Goal: Information Seeking & Learning: Learn about a topic

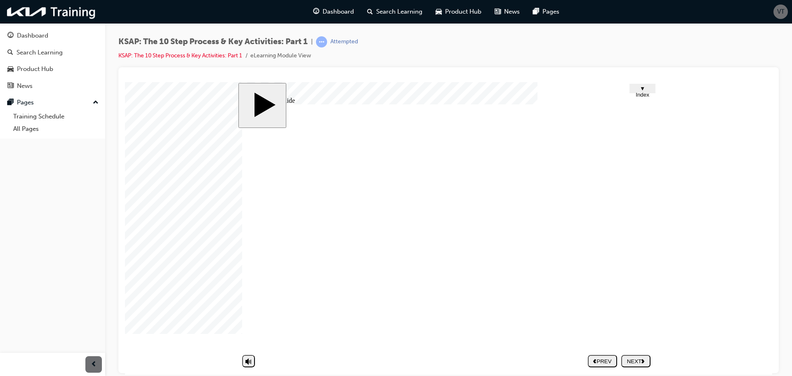
click at [693, 199] on body "slide: Untitled Slide Half Frame 33 2 Rectangle 1 Rectangle 1 Rectangle 1 Group…" at bounding box center [448, 228] width 647 height 292
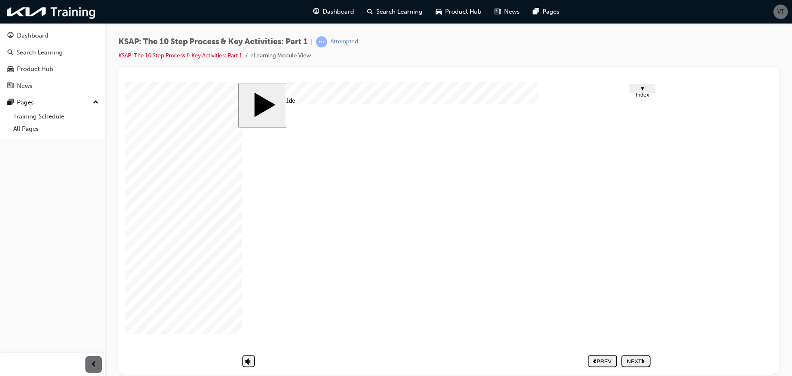
click at [638, 363] on div "NEXT" at bounding box center [635, 361] width 23 height 6
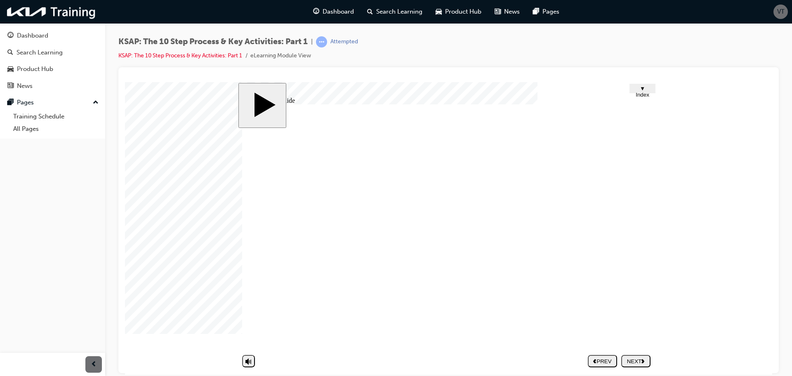
drag, startPoint x: 621, startPoint y: 250, endPoint x: 628, endPoint y: 250, distance: 7.0
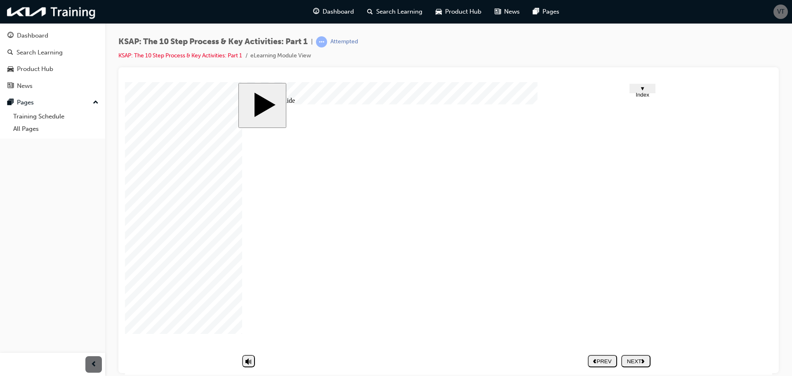
click at [636, 356] on button "NEXT" at bounding box center [635, 360] width 29 height 12
click at [166, 123] on div at bounding box center [145, 102] width 41 height 41
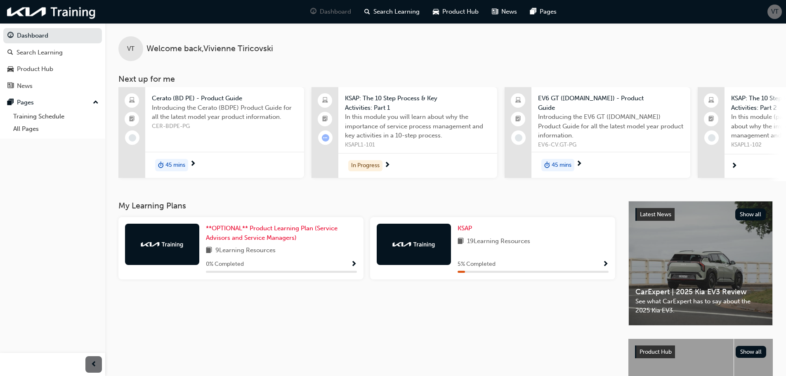
click at [604, 263] on span "Show Progress" at bounding box center [605, 264] width 6 height 7
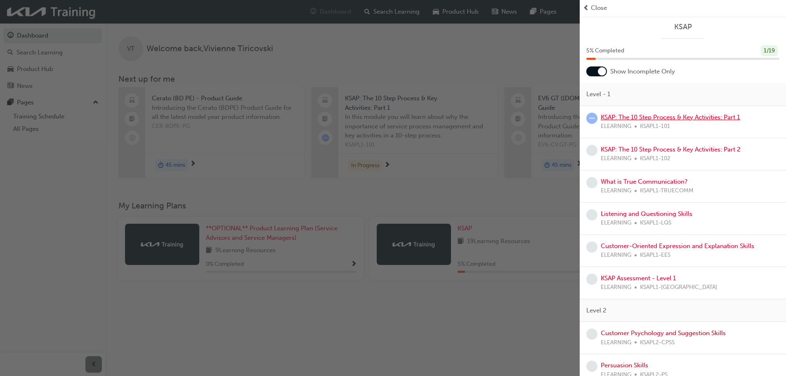
click at [643, 119] on link "KSAP: The 10 Step Process & Key Activities: Part 1" at bounding box center [670, 116] width 139 height 7
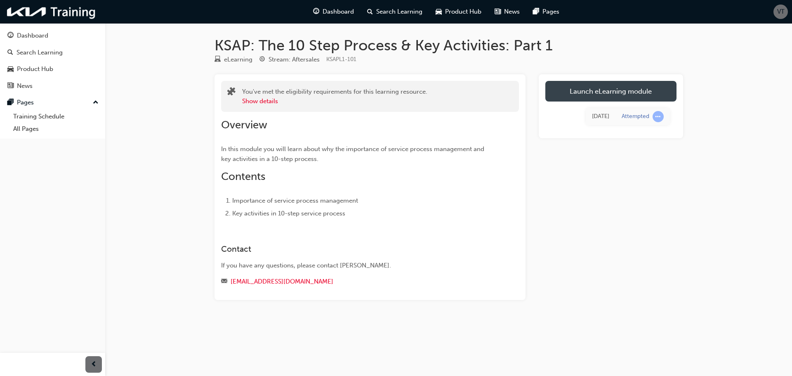
click at [597, 84] on link "Launch eLearning module" at bounding box center [610, 91] width 131 height 21
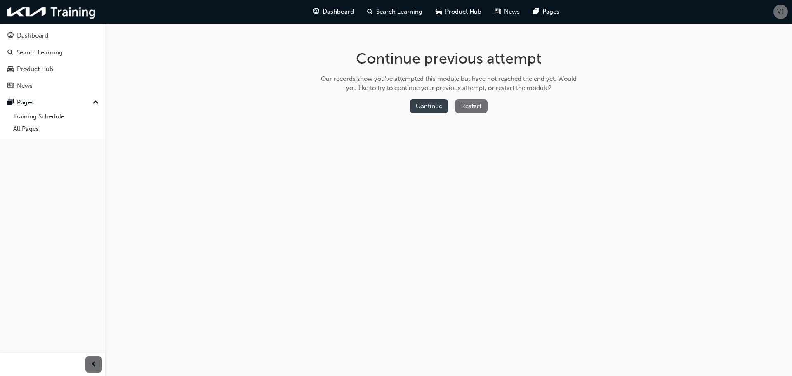
click at [427, 111] on button "Continue" at bounding box center [429, 106] width 39 height 14
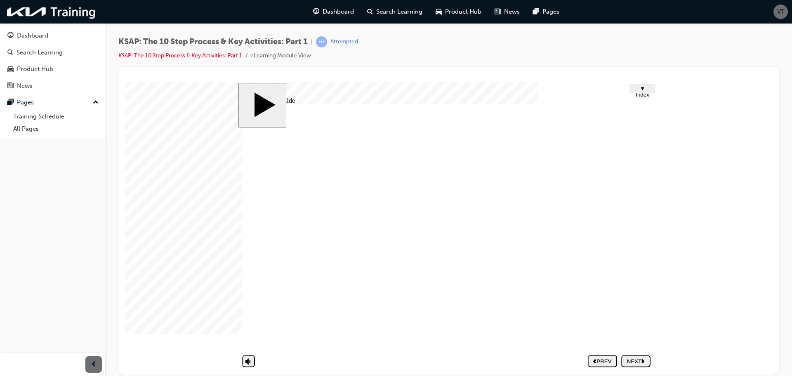
click at [166, 123] on div at bounding box center [145, 102] width 41 height 41
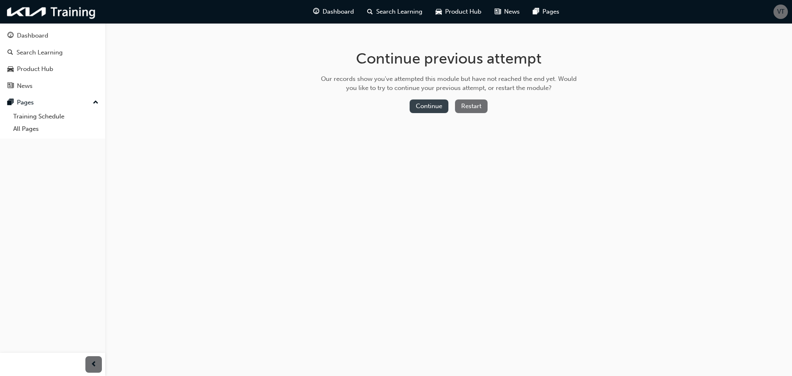
click at [429, 108] on button "Continue" at bounding box center [429, 106] width 39 height 14
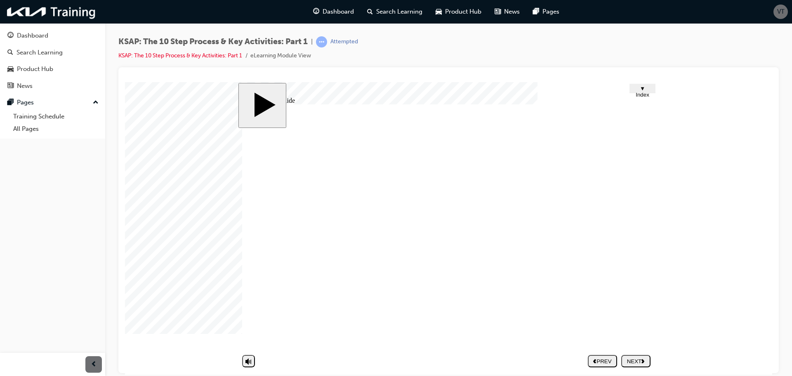
click at [629, 363] on div "NEXT" at bounding box center [635, 361] width 23 height 6
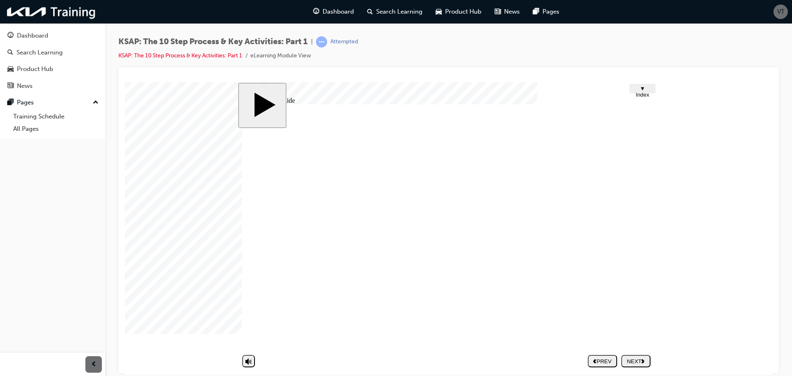
click at [637, 362] on div "NEXT" at bounding box center [635, 361] width 23 height 6
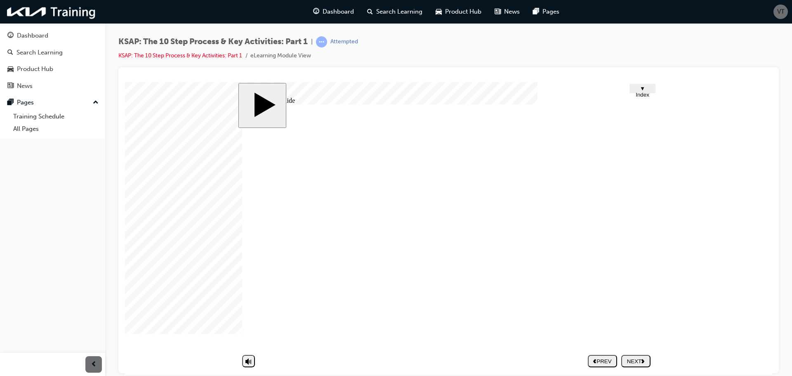
click at [632, 366] on button "NEXT" at bounding box center [635, 360] width 29 height 12
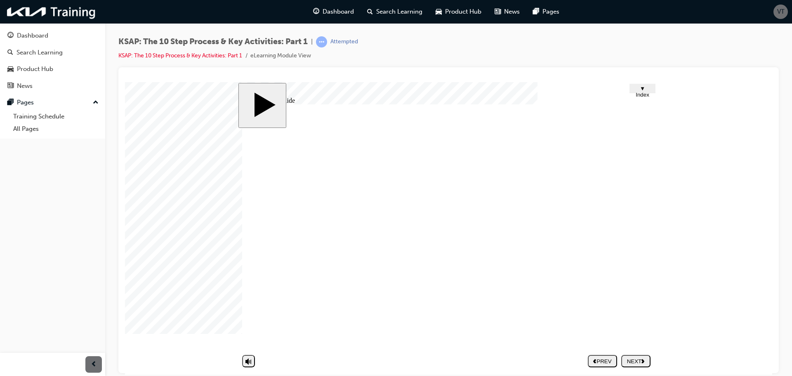
click at [639, 362] on div "NEXT" at bounding box center [635, 361] width 23 height 6
click at [645, 361] on nav "PREV NEXT SUBMIT" at bounding box center [619, 360] width 63 height 19
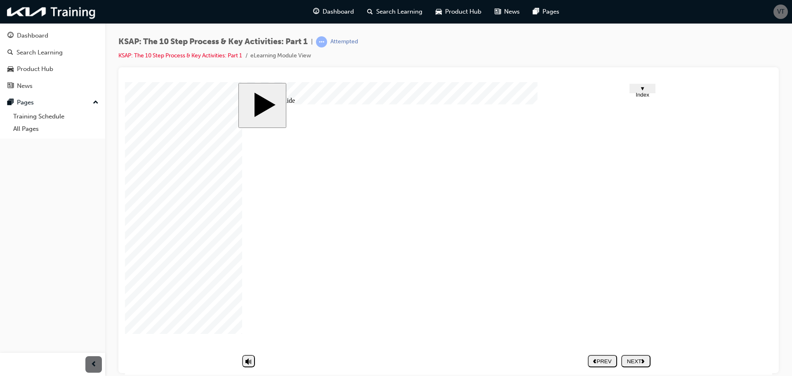
click at [630, 358] on div "NEXT" at bounding box center [635, 361] width 23 height 6
click at [645, 362] on nav "PREV NEXT SUBMIT" at bounding box center [619, 360] width 63 height 19
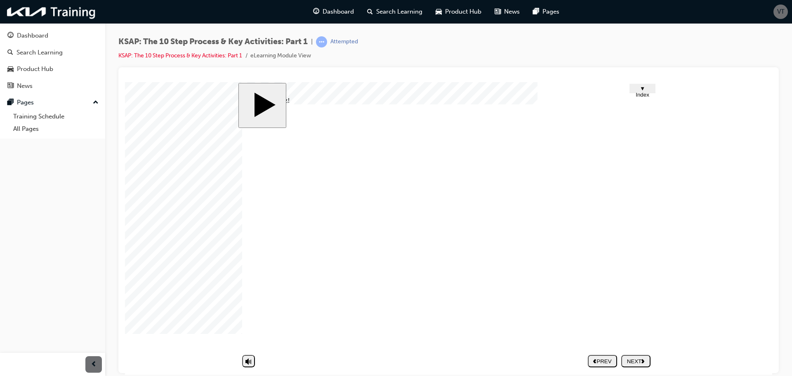
click at [632, 364] on nav "PREV NEXT SUBMIT" at bounding box center [619, 360] width 63 height 19
click at [634, 358] on nav "PREV NEXT SUBMIT" at bounding box center [619, 360] width 63 height 19
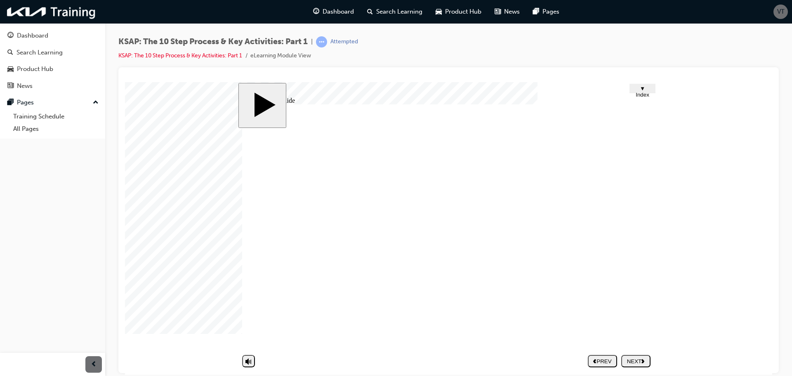
click at [631, 358] on nav "PREV NEXT SUBMIT" at bounding box center [619, 360] width 63 height 19
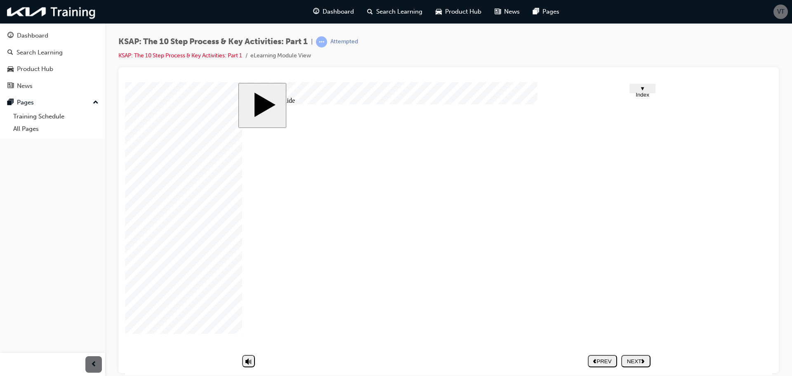
click at [633, 362] on div "NEXT" at bounding box center [635, 361] width 23 height 6
click at [66, 39] on div "Dashboard" at bounding box center [52, 36] width 90 height 10
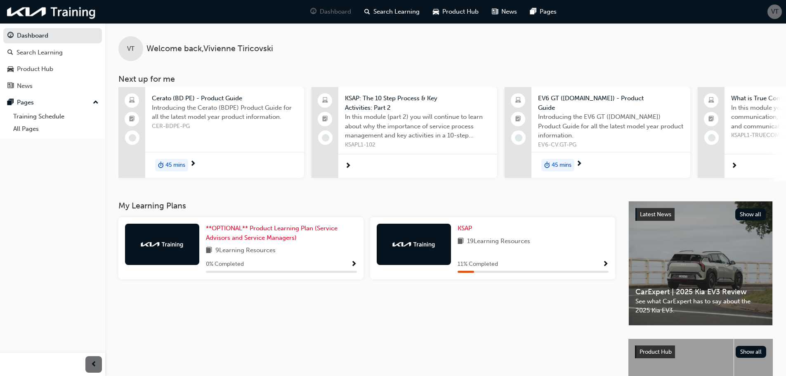
click at [605, 264] on span "Show Progress" at bounding box center [605, 264] width 6 height 7
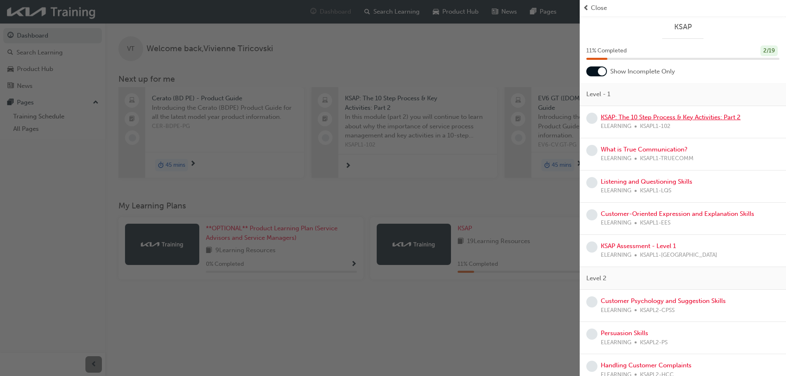
click at [635, 119] on link "KSAP: The 10 Step Process & Key Activities: Part 2" at bounding box center [671, 116] width 140 height 7
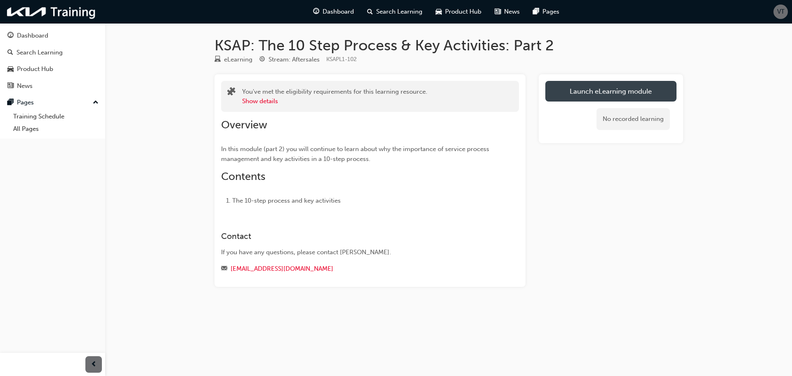
click at [627, 96] on link "Launch eLearning module" at bounding box center [610, 91] width 131 height 21
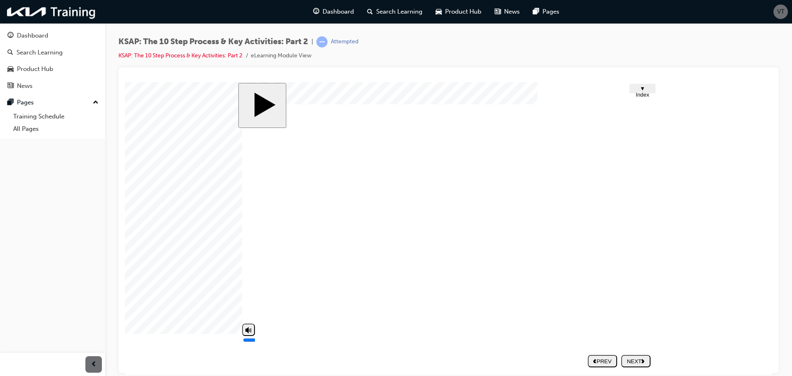
click at [243, 363] on div "misc controls" at bounding box center [248, 345] width 13 height 44
drag, startPoint x: 250, startPoint y: 335, endPoint x: 257, endPoint y: 374, distance: 40.3
type input "0"
click at [257, 343] on input "volume" at bounding box center [269, 339] width 53 height 7
click at [627, 362] on nav "PREV NEXT SUBMIT" at bounding box center [619, 360] width 63 height 19
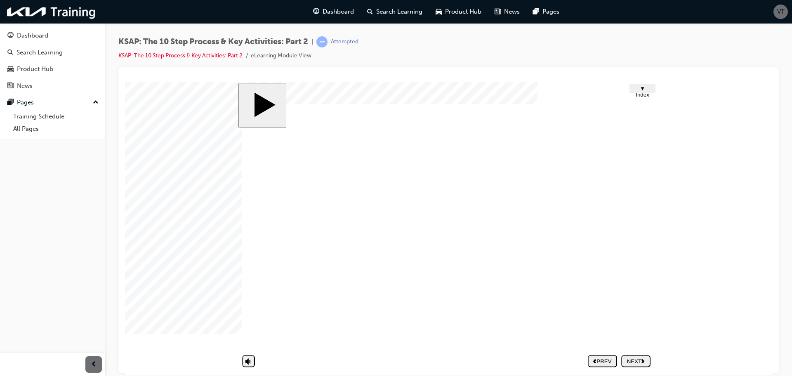
click at [627, 358] on nav "PREV NEXT SUBMIT" at bounding box center [619, 360] width 63 height 19
click at [637, 363] on nav "PREV NEXT SUBMIT" at bounding box center [619, 360] width 63 height 19
drag, startPoint x: 428, startPoint y: 238, endPoint x: 415, endPoint y: 237, distance: 12.8
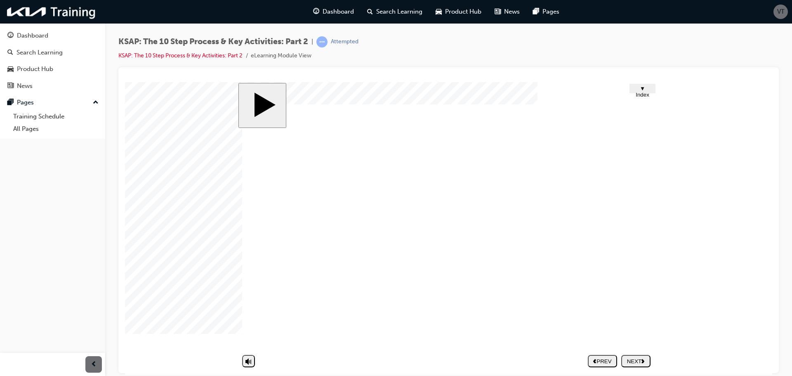
click at [639, 361] on div "NEXT" at bounding box center [635, 361] width 23 height 6
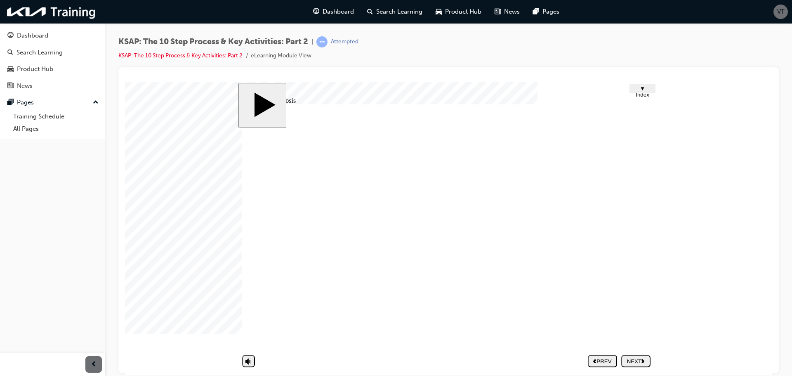
click at [629, 359] on nav "PREV NEXT SUBMIT" at bounding box center [619, 360] width 63 height 19
click at [631, 358] on div "NEXT" at bounding box center [635, 361] width 23 height 6
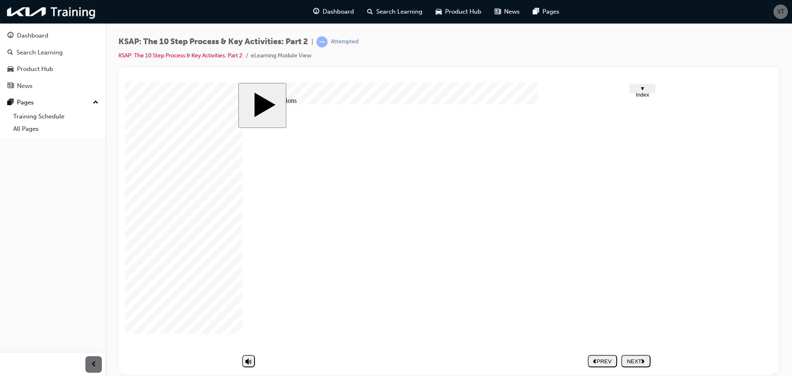
click at [635, 359] on div "NEXT" at bounding box center [635, 361] width 23 height 6
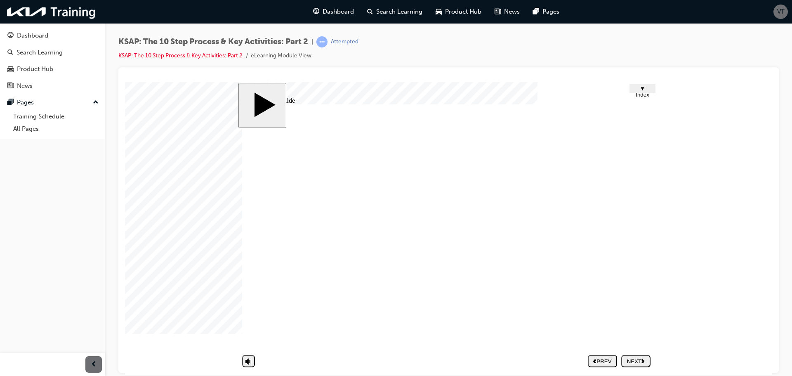
click at [635, 361] on div "NEXT" at bounding box center [635, 361] width 23 height 6
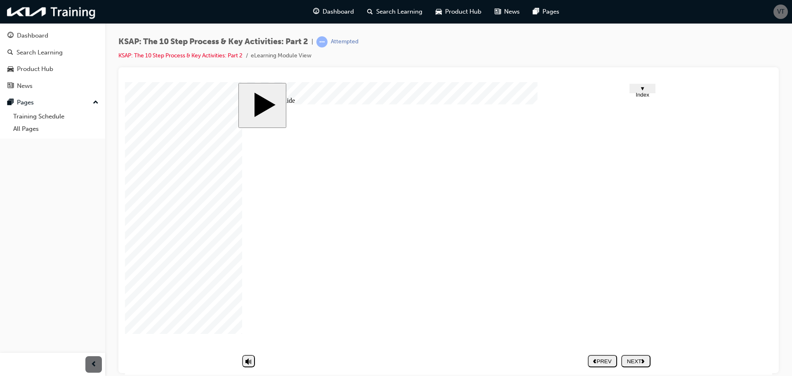
click at [640, 362] on div "NEXT" at bounding box center [635, 361] width 23 height 6
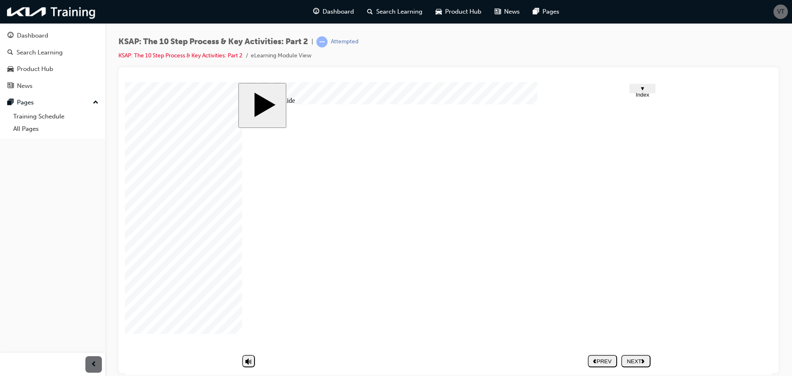
click at [626, 364] on div "NEXT" at bounding box center [635, 361] width 23 height 6
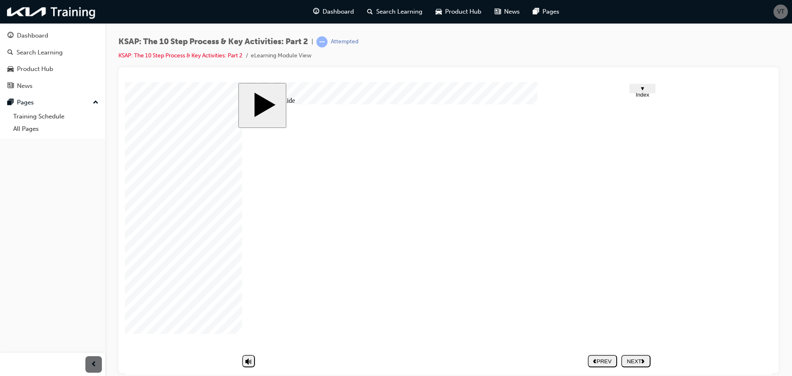
click at [641, 361] on div "NEXT" at bounding box center [635, 361] width 23 height 6
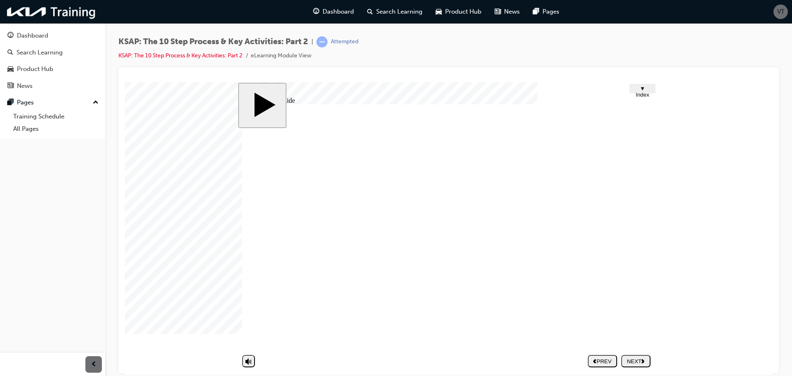
drag, startPoint x: 372, startPoint y: 254, endPoint x: 512, endPoint y: 252, distance: 139.4
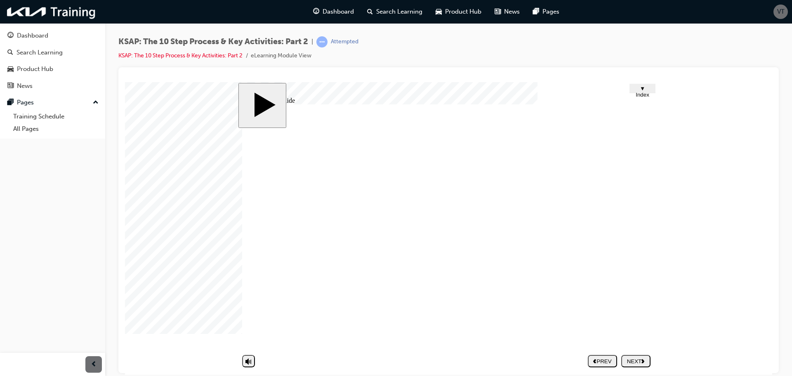
drag, startPoint x: 350, startPoint y: 193, endPoint x: 538, endPoint y: 202, distance: 187.9
click at [628, 359] on div "NEXT" at bounding box center [635, 361] width 23 height 6
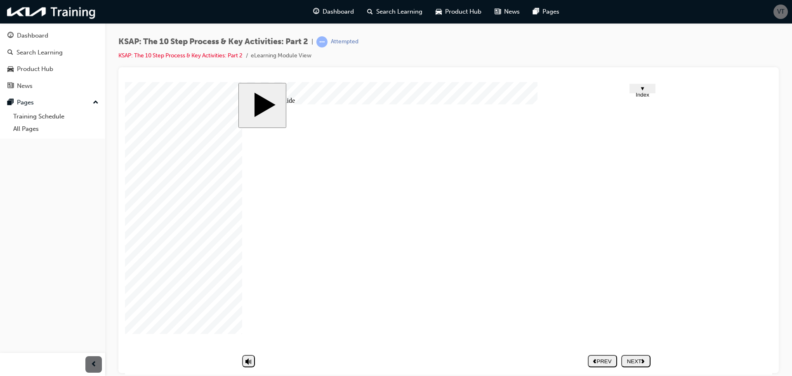
drag, startPoint x: 331, startPoint y: 151, endPoint x: 503, endPoint y: 154, distance: 172.0
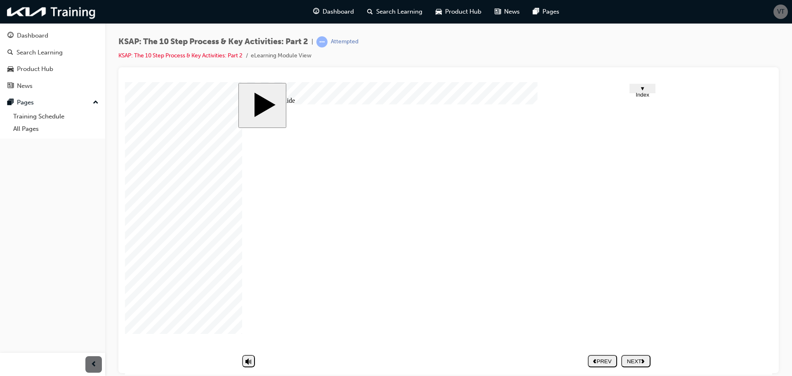
click at [636, 359] on div "NEXT" at bounding box center [635, 361] width 23 height 6
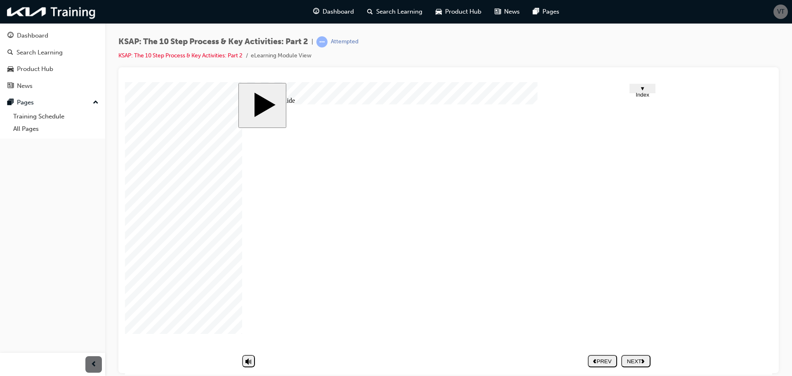
click at [630, 358] on div "NEXT" at bounding box center [635, 361] width 23 height 6
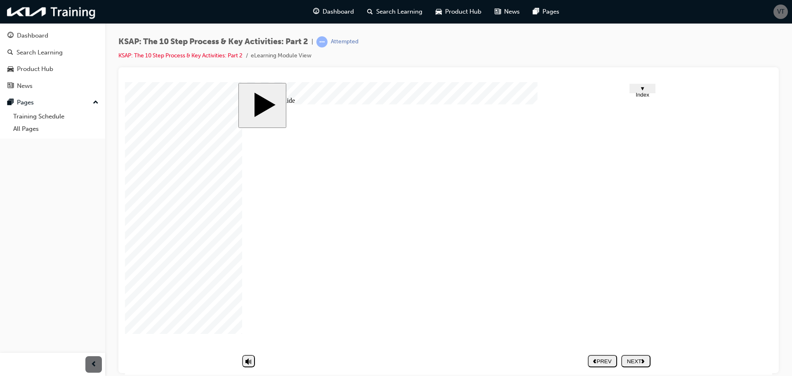
click at [634, 361] on div "NEXT" at bounding box center [635, 361] width 23 height 6
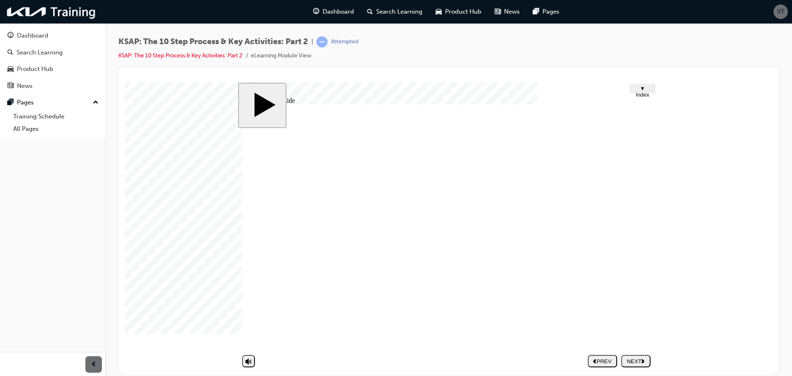
click at [642, 353] on nav "PREV NEXT SUBMIT" at bounding box center [619, 360] width 63 height 19
click at [642, 359] on div "NEXT" at bounding box center [635, 361] width 23 height 6
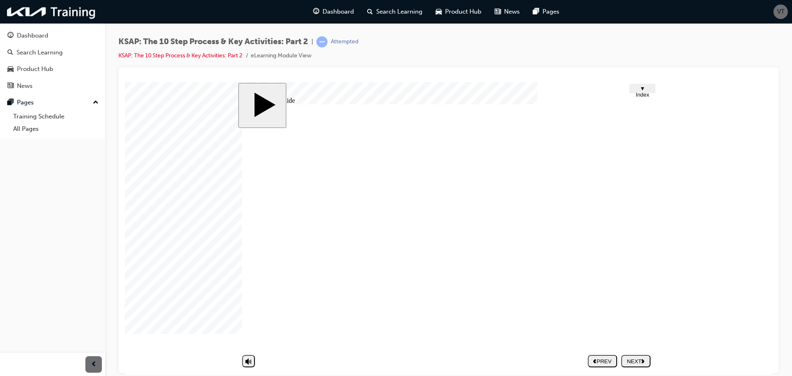
click at [629, 358] on div "NEXT" at bounding box center [635, 361] width 23 height 6
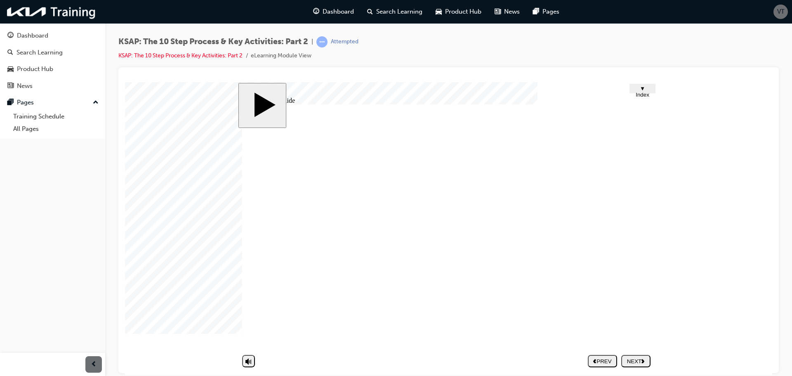
click at [627, 356] on button "NEXT" at bounding box center [635, 360] width 29 height 12
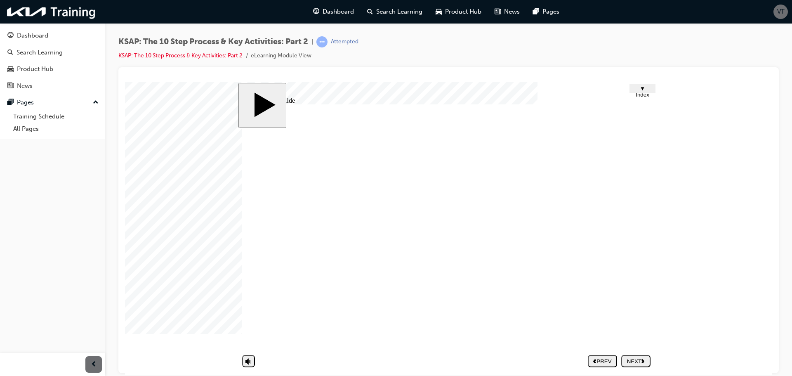
type textarea "V"
type textarea "Vi"
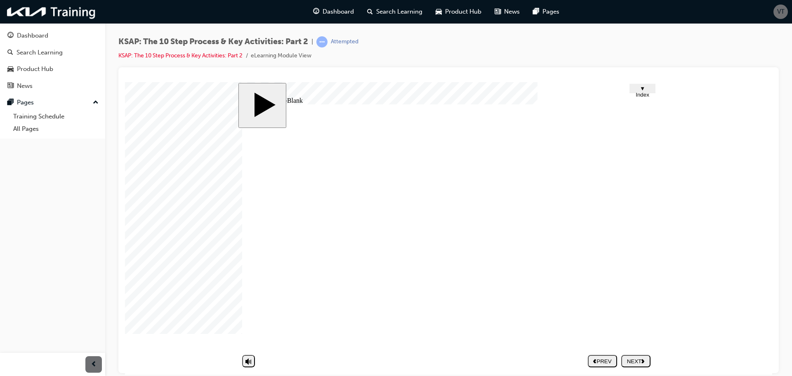
type textarea "Vi"
type textarea "Via"
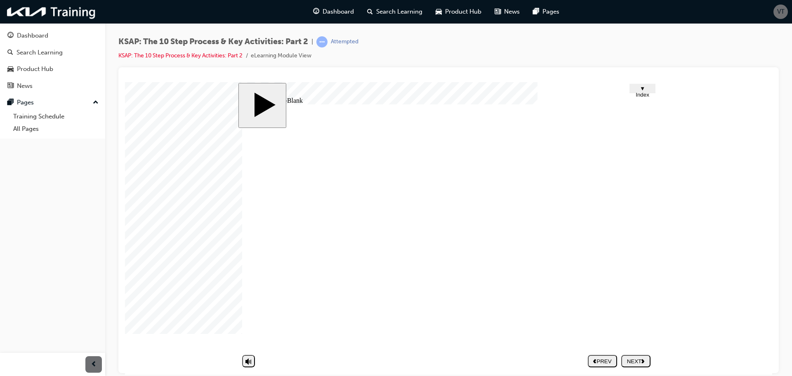
type textarea "Via E"
type textarea "Via Em"
type textarea "Via Ema"
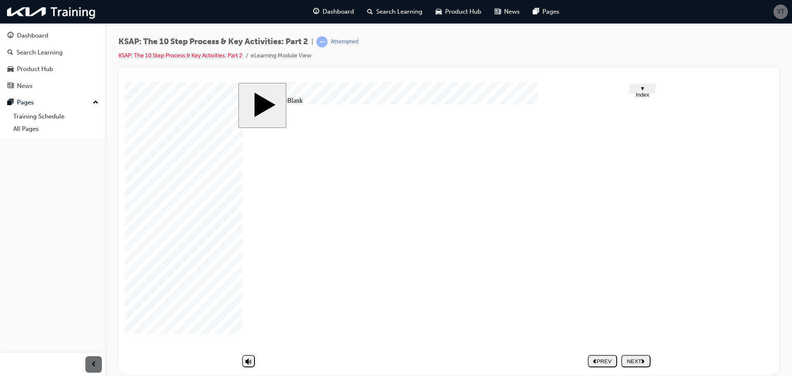
type textarea "Via Ema"
type textarea "Via Emai"
type textarea "Via Email"
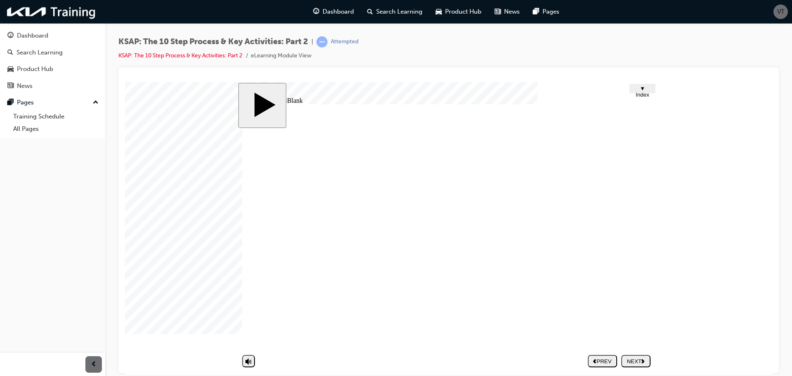
drag, startPoint x: 393, startPoint y: 275, endPoint x: 406, endPoint y: 278, distance: 13.4
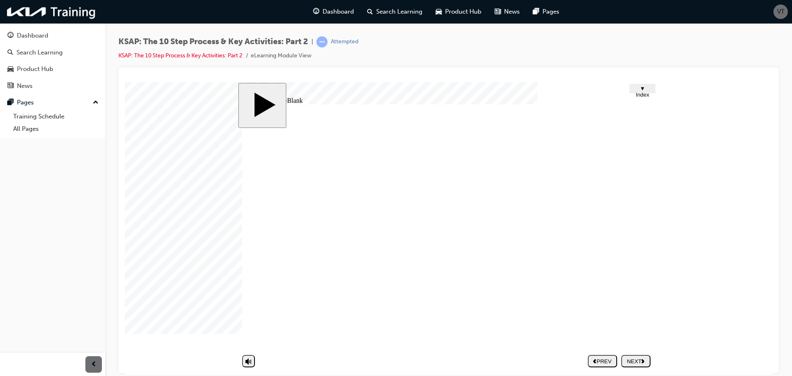
drag, startPoint x: 421, startPoint y: 279, endPoint x: 396, endPoint y: 276, distance: 25.4
type textarea "Via Emai"
type textarea "Via Ema"
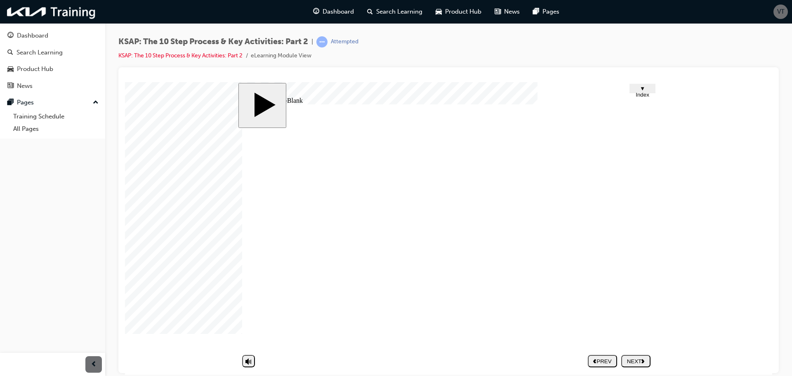
type textarea "Via Ema"
type textarea "Via Em"
type textarea "Via E"
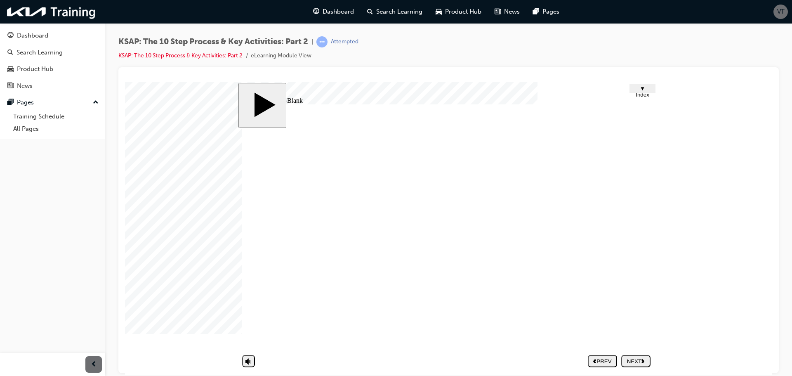
type textarea "Via"
type textarea "Vi"
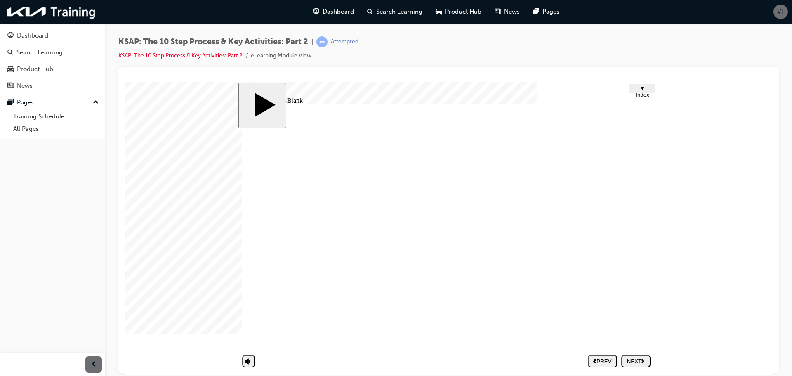
type textarea "Vi"
type textarea "V"
type textarea "b"
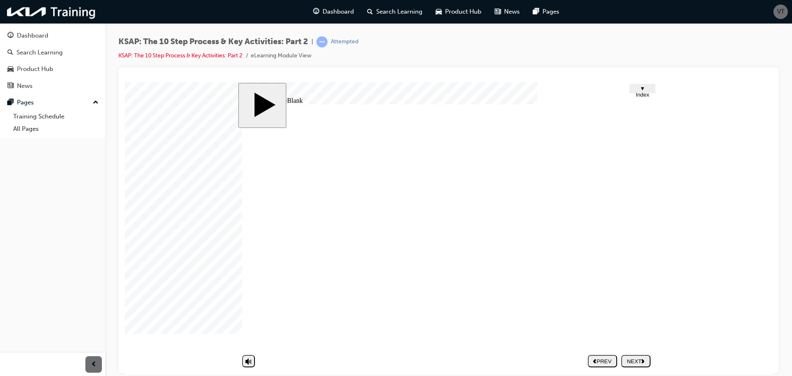
type textarea "b"
type textarea "by"
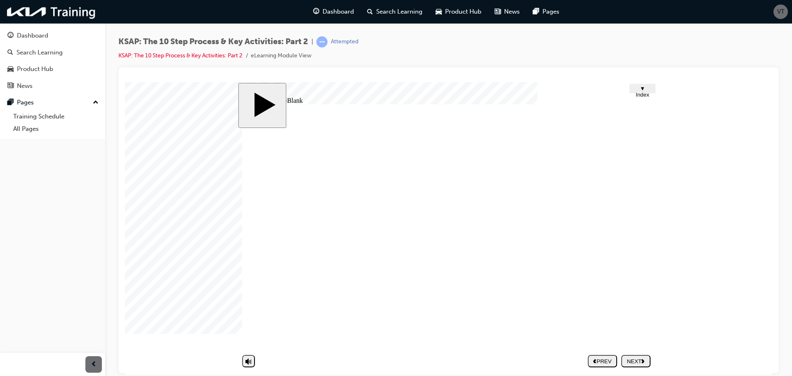
type textarea "by p"
type textarea "by ph"
type textarea "by pho"
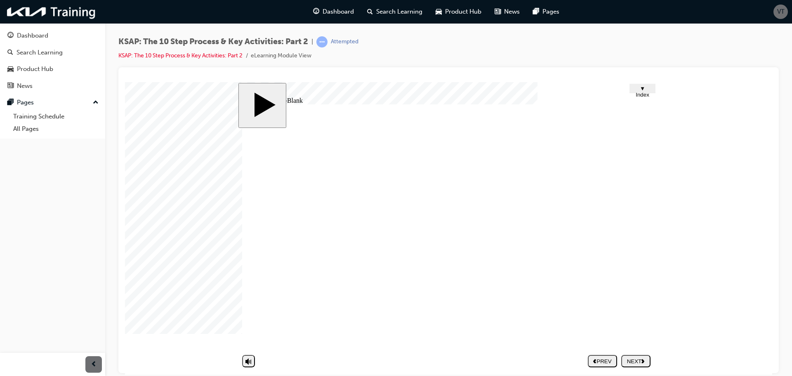
type textarea "by pho"
type textarea "by phon"
type textarea "by phone"
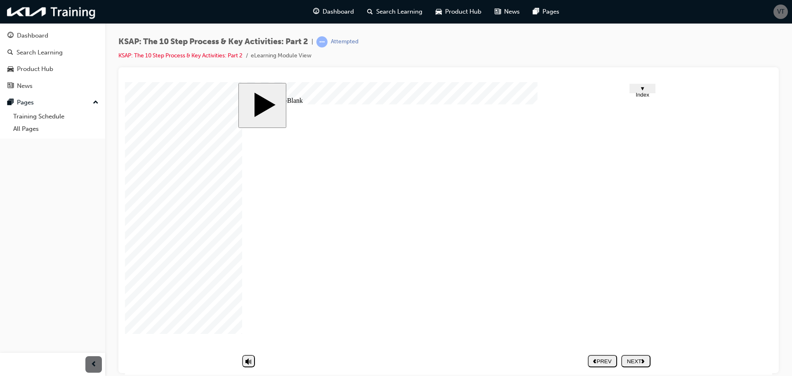
type textarea "by phone"
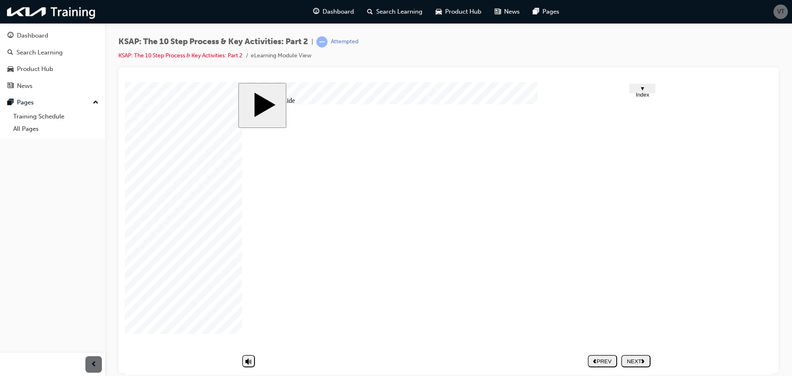
click at [641, 361] on div "NEXT" at bounding box center [635, 361] width 23 height 6
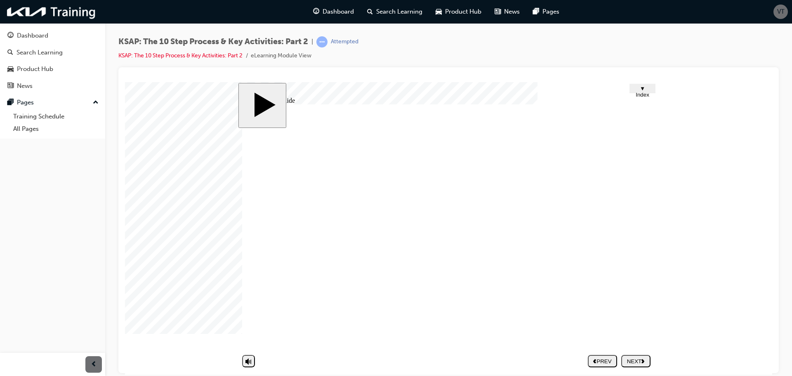
click at [635, 358] on div "NEXT" at bounding box center [635, 361] width 23 height 6
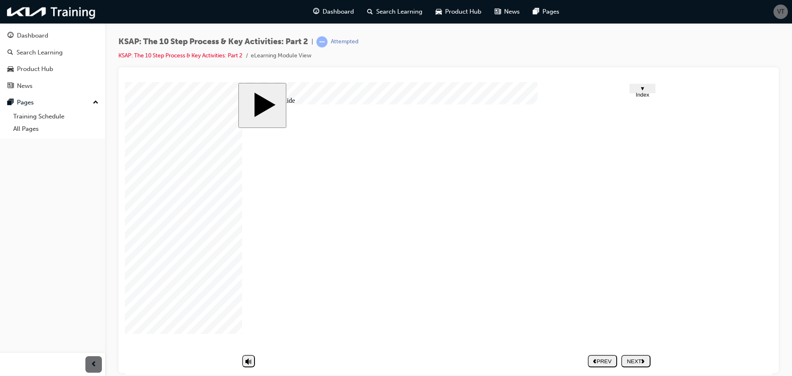
click at [639, 360] on div "NEXT" at bounding box center [635, 361] width 23 height 6
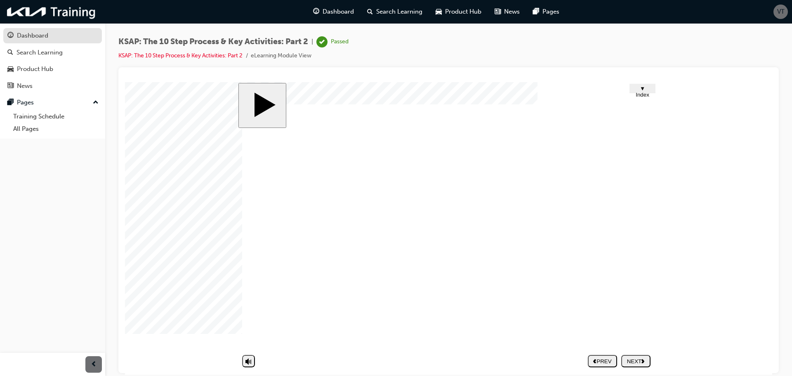
click at [65, 33] on div "Dashboard" at bounding box center [52, 36] width 90 height 10
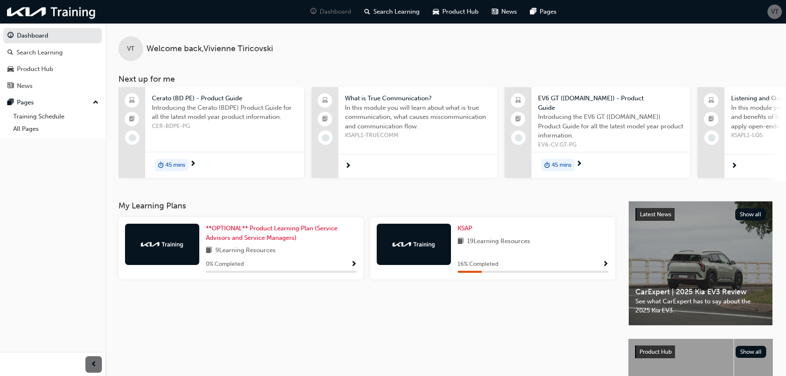
click at [607, 261] on span "Show Progress" at bounding box center [605, 264] width 6 height 7
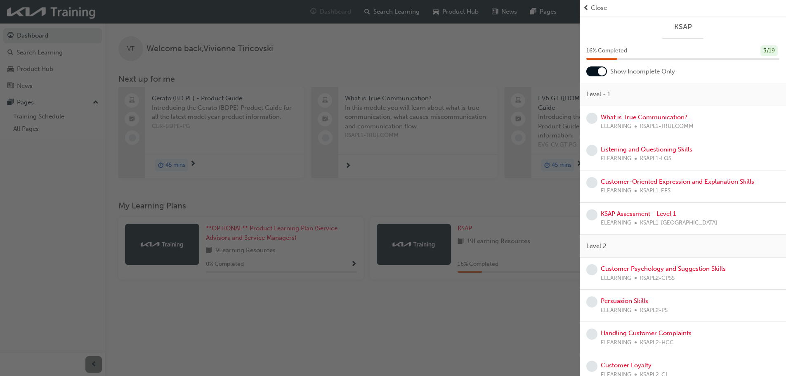
click at [623, 118] on link "What is True Communication?" at bounding box center [644, 116] width 87 height 7
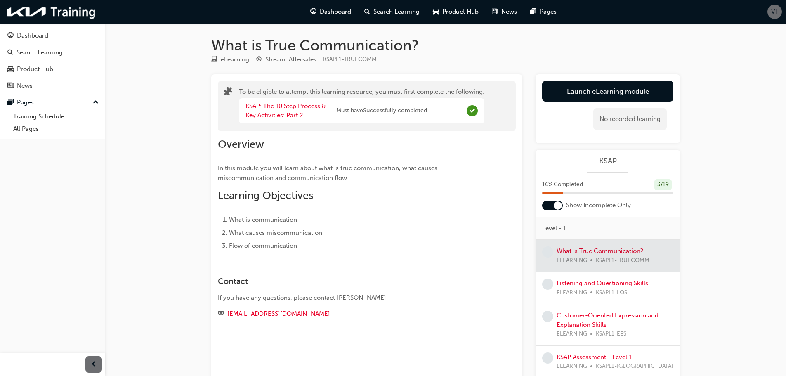
click at [618, 125] on div "No recorded learning" at bounding box center [629, 119] width 73 height 22
click at [621, 87] on button "Launch eLearning module" at bounding box center [607, 91] width 131 height 21
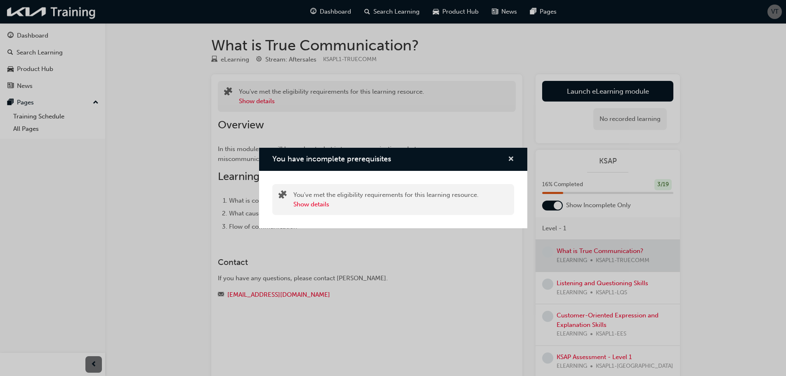
click at [509, 160] on span "cross-icon" at bounding box center [511, 159] width 6 height 7
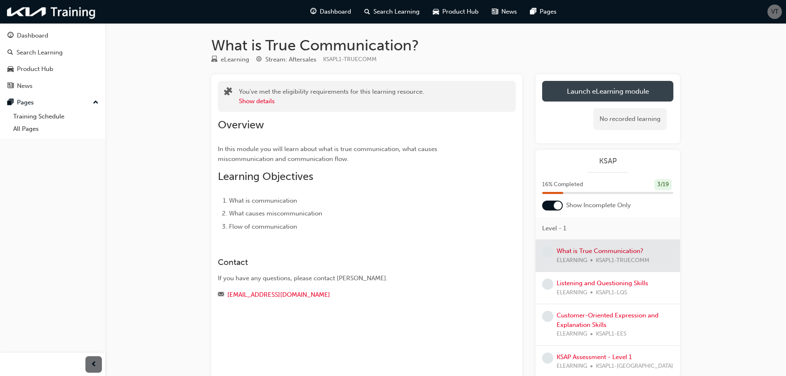
click at [587, 94] on button "Launch eLearning module" at bounding box center [607, 91] width 131 height 21
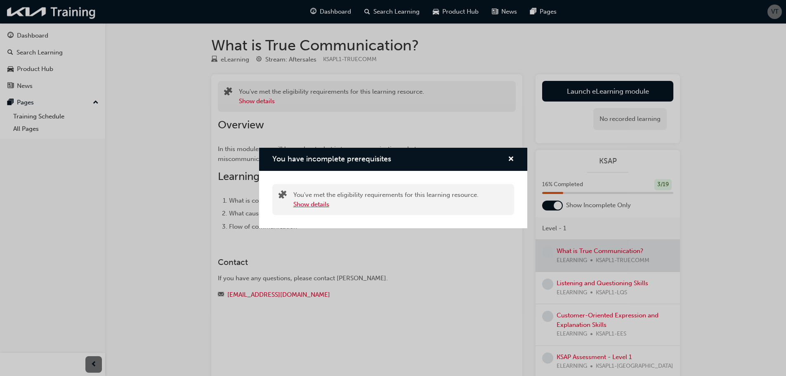
click at [297, 203] on button "Show details" at bounding box center [311, 204] width 36 height 9
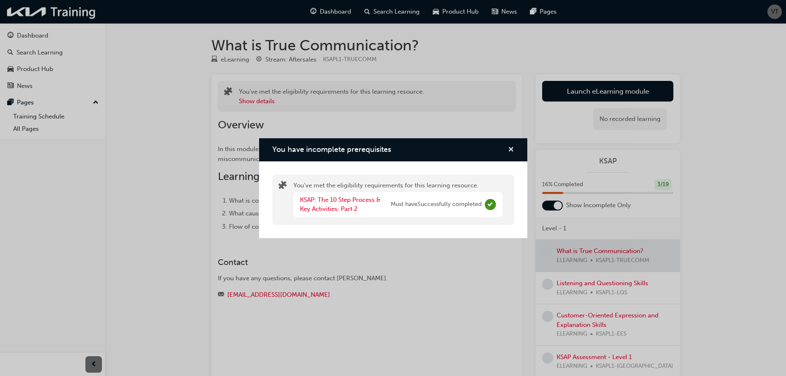
click at [510, 149] on span "cross-icon" at bounding box center [511, 149] width 6 height 7
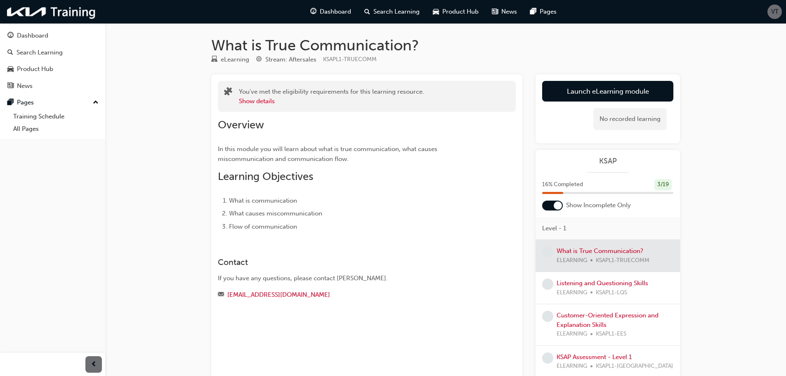
drag, startPoint x: 587, startPoint y: 252, endPoint x: 589, endPoint y: 234, distance: 17.8
click at [587, 252] on div at bounding box center [607, 256] width 144 height 32
click at [621, 99] on button "Launch eLearning module" at bounding box center [607, 91] width 131 height 21
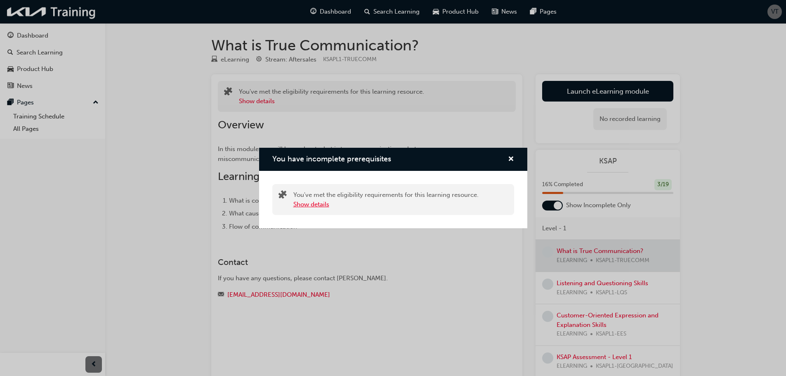
click at [304, 206] on button "Show details" at bounding box center [311, 204] width 36 height 9
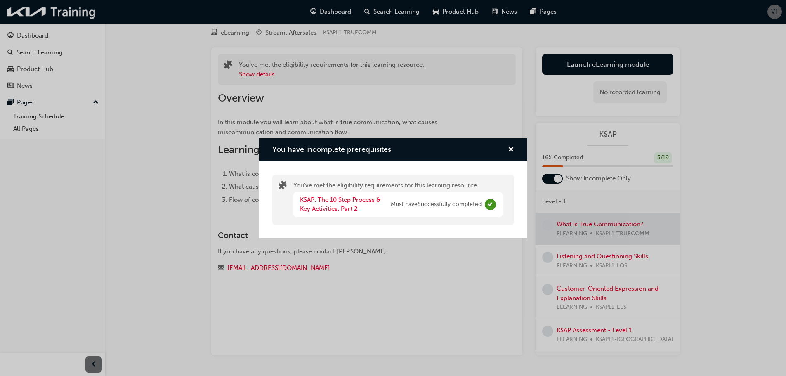
scroll to position [53, 0]
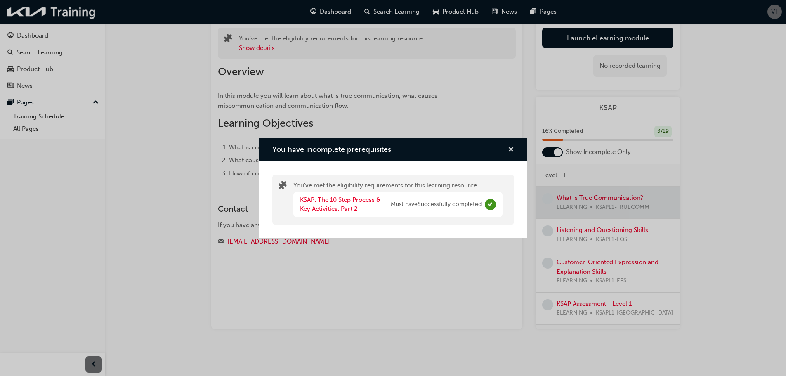
click at [512, 147] on span "cross-icon" at bounding box center [511, 149] width 6 height 7
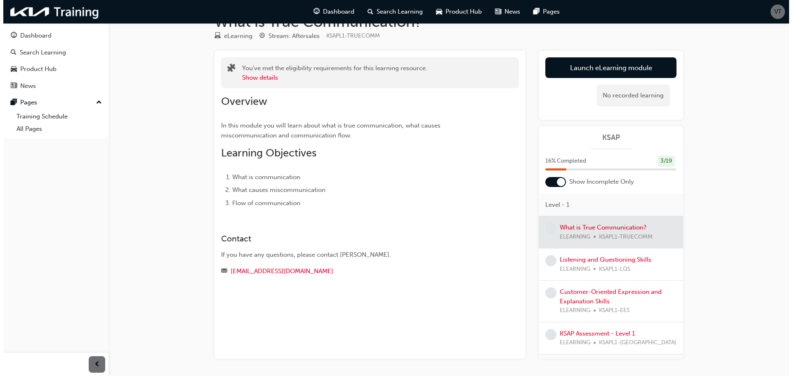
scroll to position [0, 0]
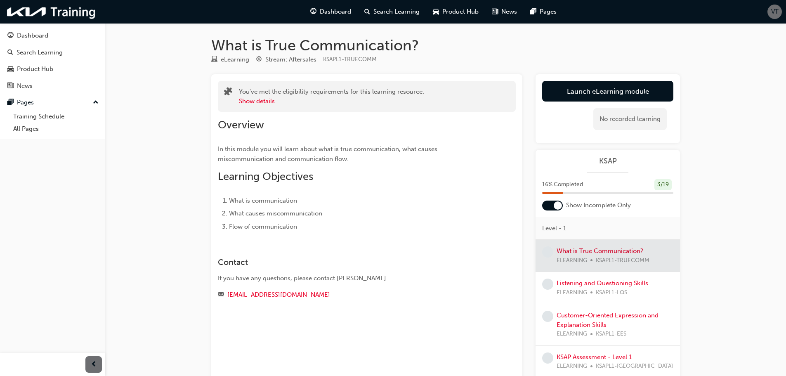
click at [282, 249] on div "Contact If you have any questions, please contact Nick Karas. nkaras@kia.com.au" at bounding box center [367, 271] width 298 height 55
click at [264, 105] on button "Show details" at bounding box center [257, 101] width 36 height 9
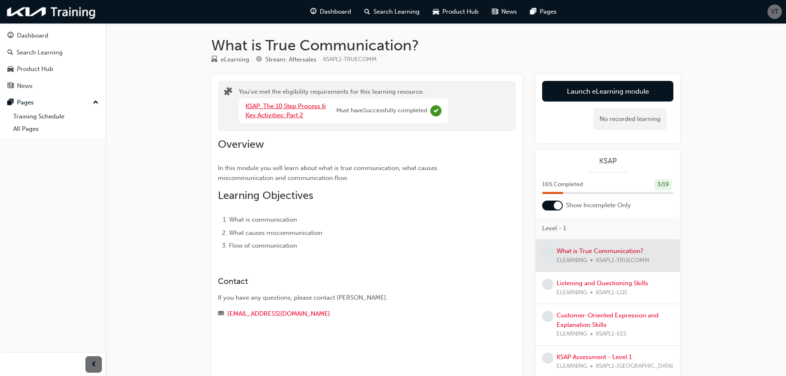
click at [296, 111] on link "KSAP: The 10 Step Process & Key Activities: Part 2" at bounding box center [285, 110] width 80 height 17
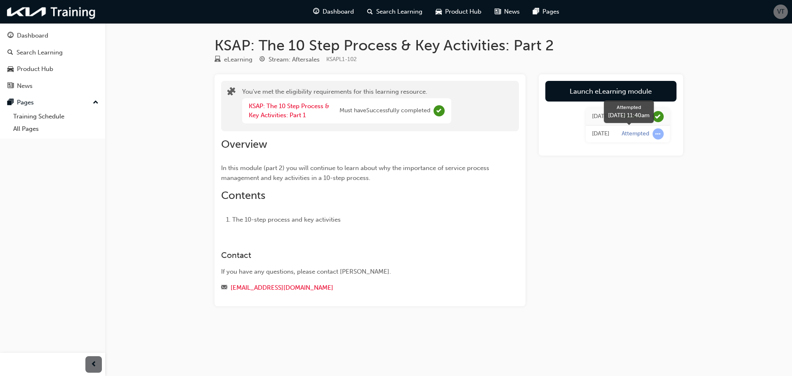
click at [644, 134] on div "Attempted" at bounding box center [636, 134] width 28 height 8
click at [660, 135] on span "learningRecordVerb_ATTEMPT-icon" at bounding box center [658, 133] width 11 height 11
click at [598, 133] on div "Today" at bounding box center [600, 133] width 17 height 9
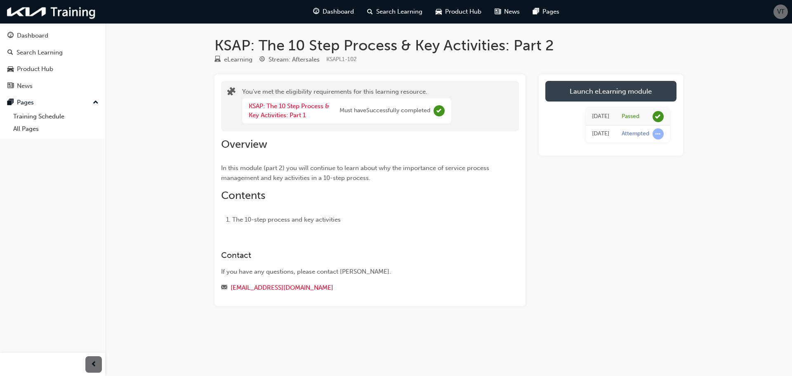
click at [596, 88] on link "Launch eLearning module" at bounding box center [610, 91] width 131 height 21
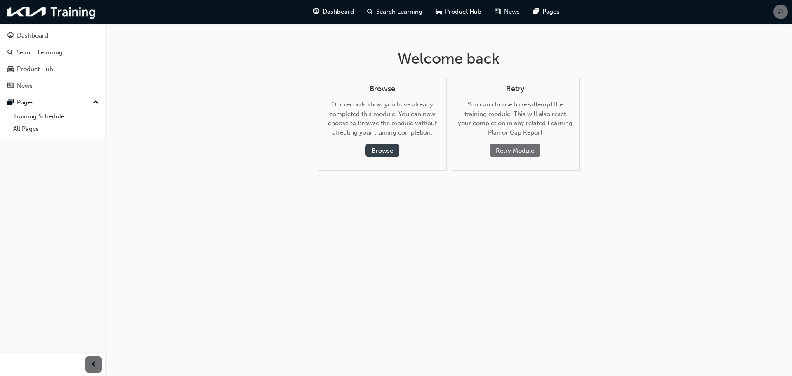
click at [388, 146] on button "Browse" at bounding box center [382, 151] width 34 height 14
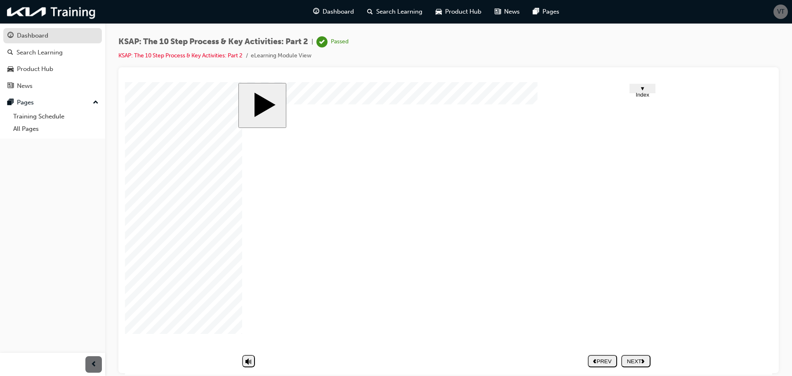
click at [69, 37] on div "Dashboard" at bounding box center [52, 36] width 90 height 10
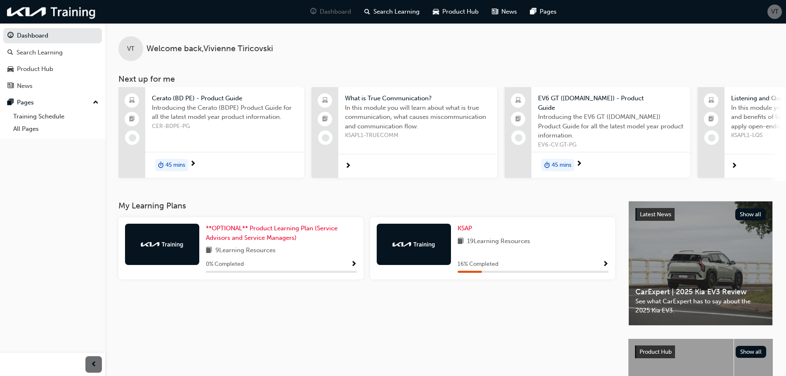
click at [588, 242] on div "19 Learning Resources" at bounding box center [532, 241] width 151 height 10
click at [603, 261] on span "Show Progress" at bounding box center [605, 264] width 6 height 7
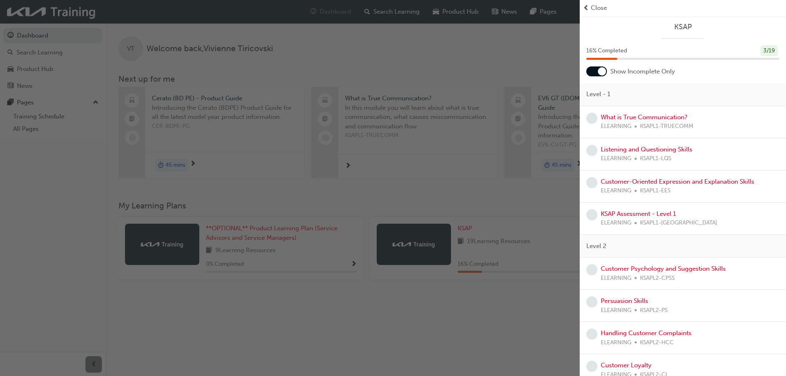
click at [630, 112] on div "What is True Communication? ELEARNING KSAPL1-TRUECOMM" at bounding box center [683, 122] width 206 height 32
click at [627, 116] on link "What is True Communication?" at bounding box center [644, 116] width 87 height 7
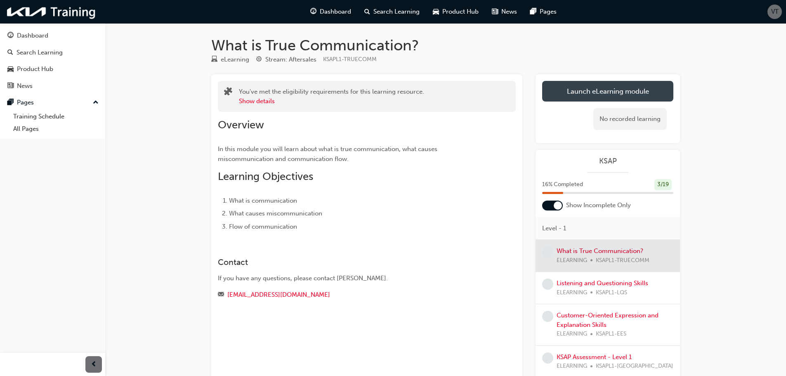
click at [619, 89] on link "Launch eLearning module" at bounding box center [607, 91] width 131 height 21
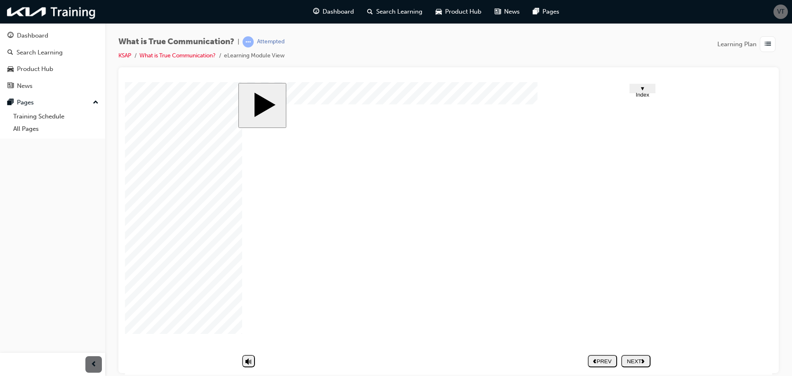
click at [640, 362] on nav "PREV NEXT SUBMIT" at bounding box center [619, 360] width 63 height 19
click at [636, 362] on nav "PREV NEXT SUBMIT" at bounding box center [619, 360] width 63 height 19
click at [252, 333] on icon "volume" at bounding box center [248, 329] width 6 height 8
click at [252, 356] on button "volume" at bounding box center [248, 360] width 13 height 12
click at [251, 333] on icon "volume" at bounding box center [248, 329] width 6 height 8
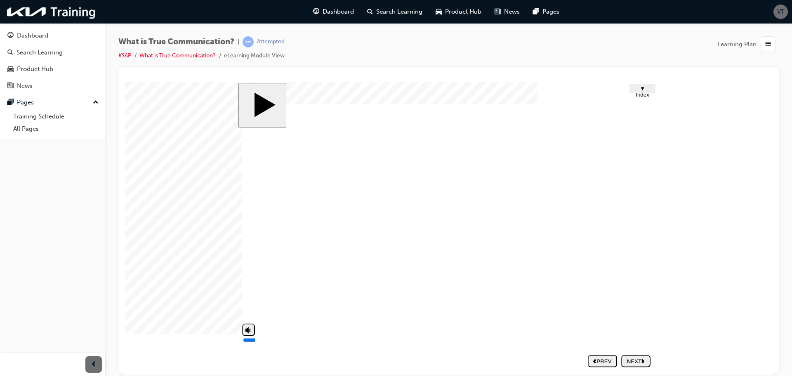
type input "0"
click at [639, 362] on div "NEXT" at bounding box center [635, 361] width 23 height 6
click at [125, 82] on image at bounding box center [125, 82] width 0 height 0
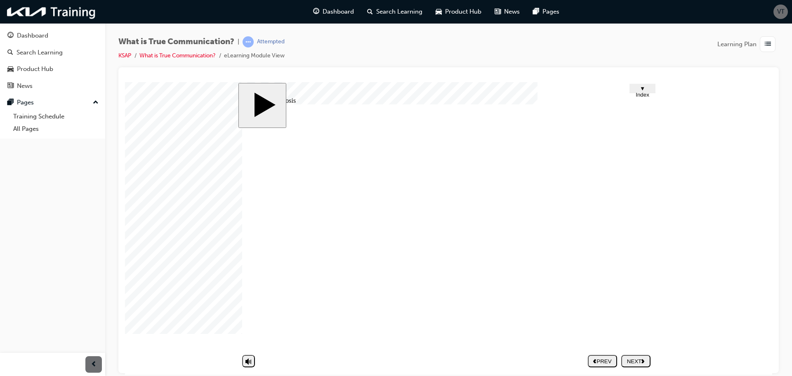
click at [125, 82] on image at bounding box center [125, 82] width 0 height 0
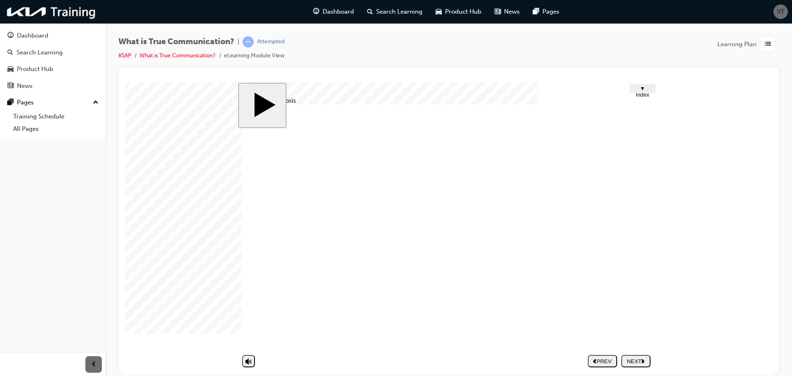
click at [629, 360] on div "NEXT" at bounding box center [635, 361] width 23 height 6
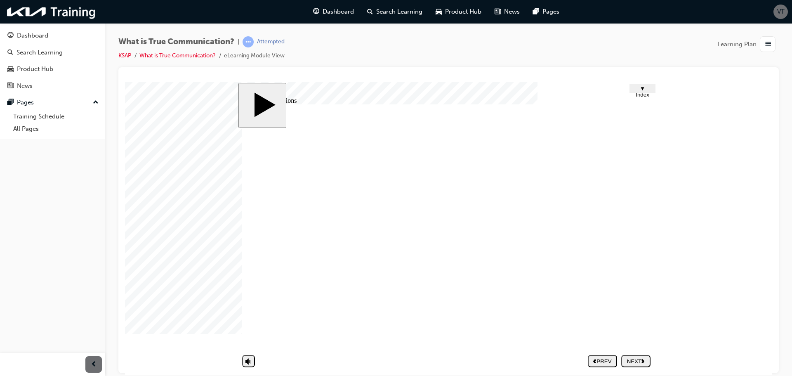
click at [125, 82] on image at bounding box center [125, 82] width 0 height 0
click at [639, 360] on div "NEXT" at bounding box center [635, 361] width 23 height 6
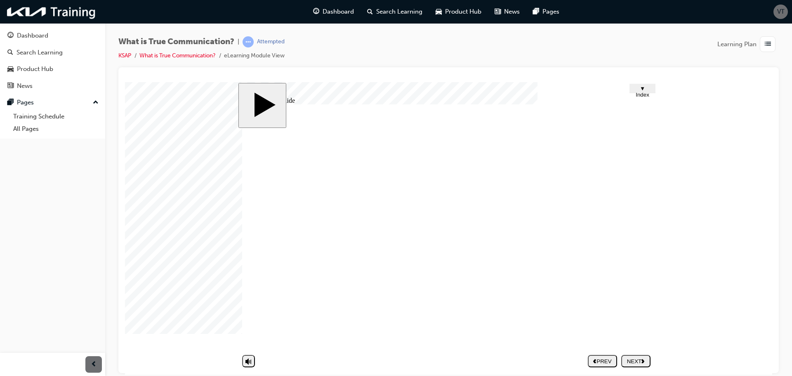
click at [636, 363] on div "NEXT" at bounding box center [635, 361] width 23 height 6
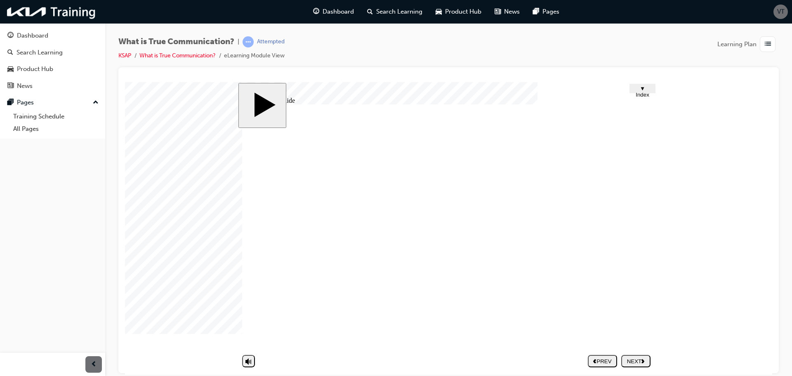
click at [643, 358] on icon "next" at bounding box center [642, 360] width 3 height 5
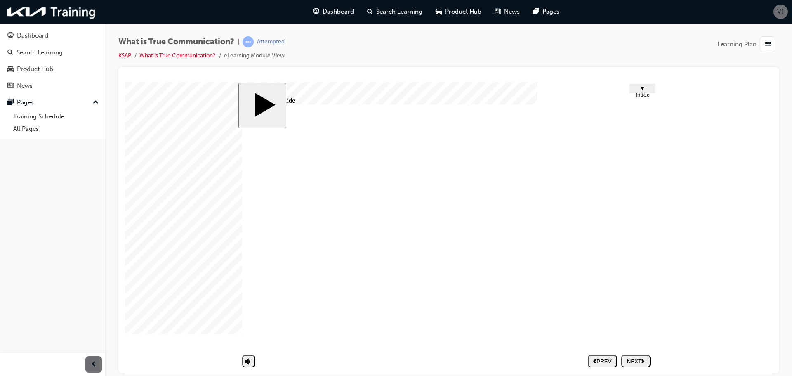
click at [643, 362] on polygon "next" at bounding box center [642, 360] width 3 height 4
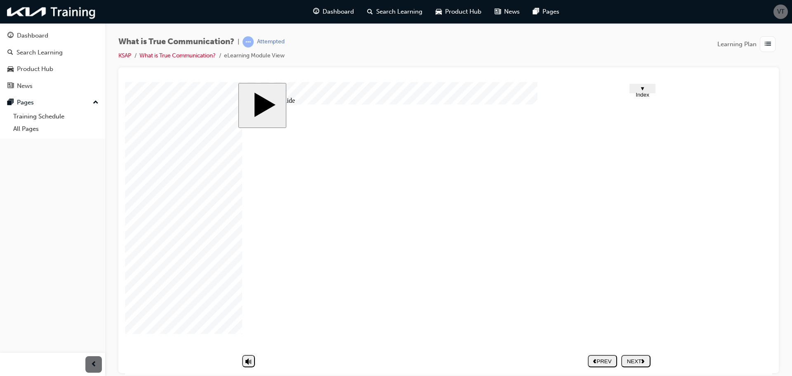
click at [633, 360] on div "NEXT" at bounding box center [635, 361] width 23 height 6
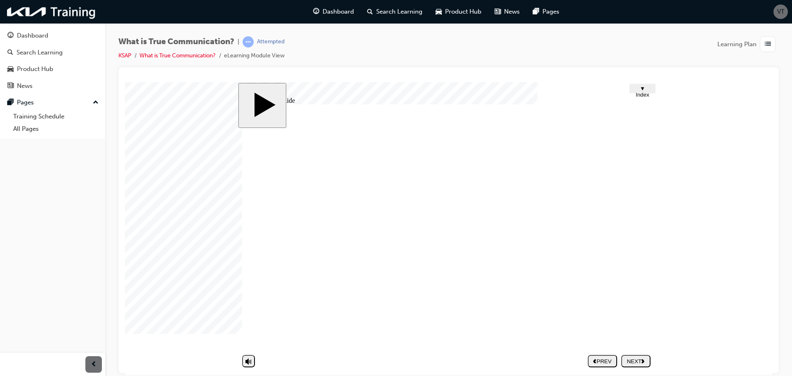
click at [635, 361] on div "NEXT" at bounding box center [635, 361] width 23 height 6
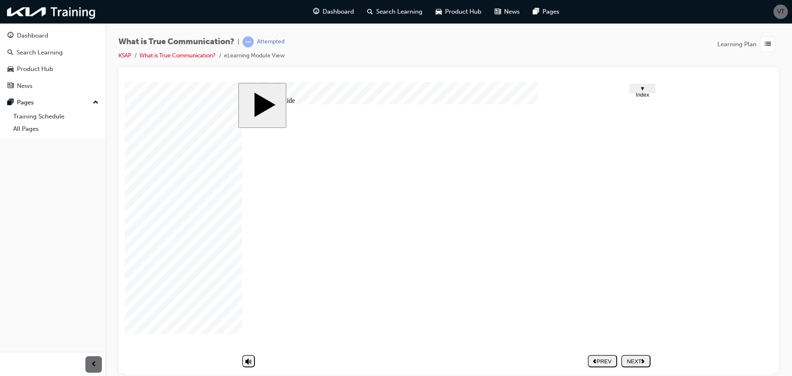
click at [637, 358] on div "NEXT" at bounding box center [635, 361] width 23 height 6
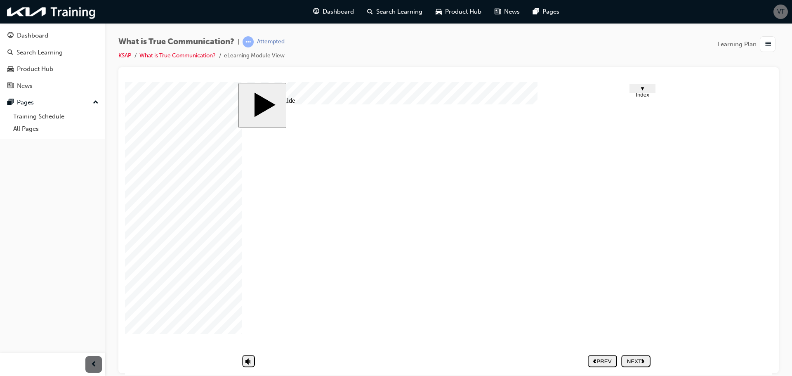
click at [635, 360] on div "NEXT" at bounding box center [635, 361] width 23 height 6
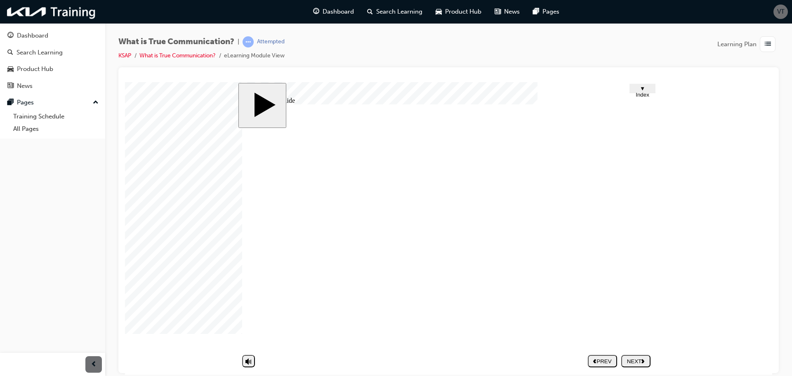
drag, startPoint x: 633, startPoint y: 353, endPoint x: 633, endPoint y: 357, distance: 4.5
click at [633, 353] on nav "PREV NEXT SUBMIT" at bounding box center [619, 360] width 63 height 19
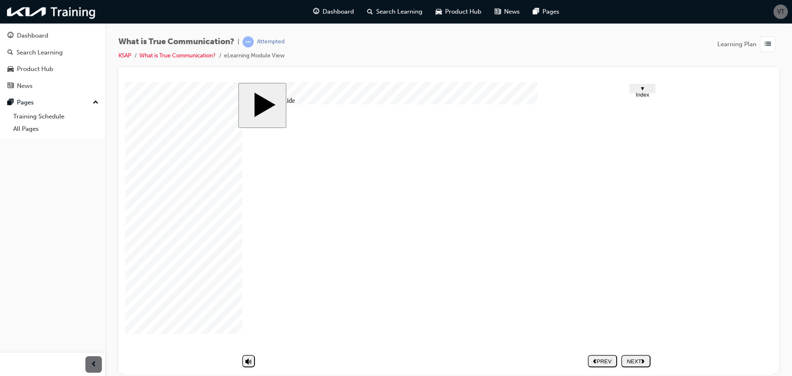
click at [633, 358] on div "NEXT" at bounding box center [635, 361] width 23 height 6
click at [166, 123] on div at bounding box center [145, 102] width 41 height 41
drag, startPoint x: 583, startPoint y: 328, endPoint x: 642, endPoint y: 364, distance: 69.8
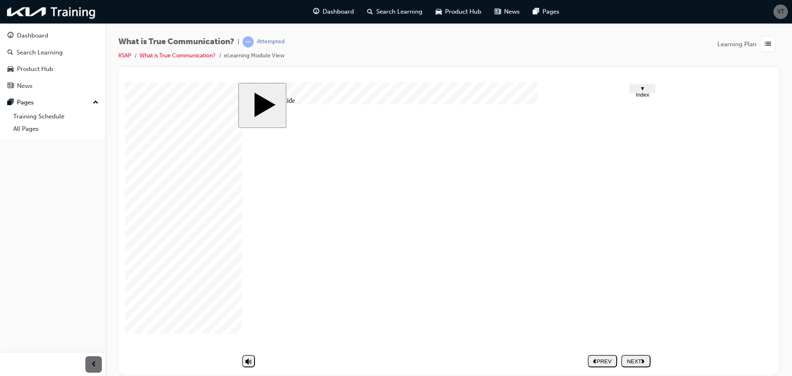
drag, startPoint x: 438, startPoint y: 254, endPoint x: 358, endPoint y: 252, distance: 80.9
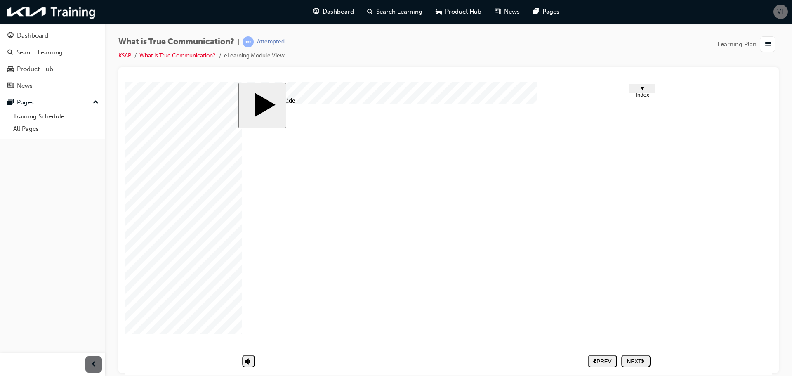
drag, startPoint x: 634, startPoint y: 259, endPoint x: 639, endPoint y: 289, distance: 30.6
click at [640, 358] on div "NEXT" at bounding box center [635, 361] width 23 height 6
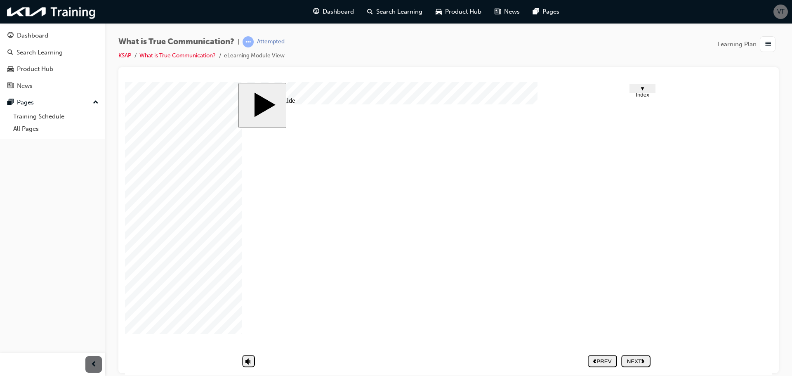
click at [638, 360] on div "NEXT" at bounding box center [635, 361] width 23 height 6
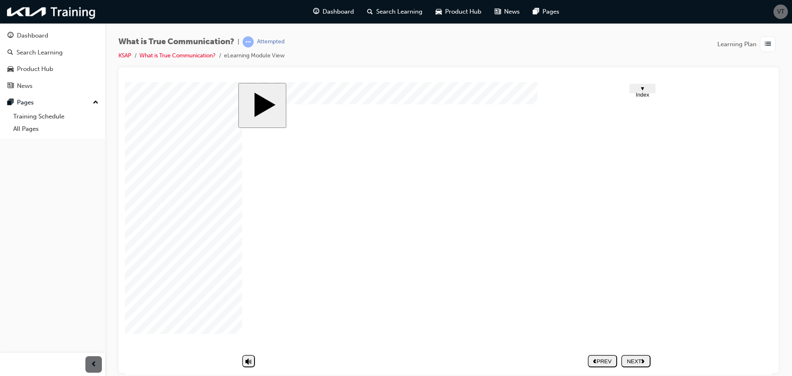
click at [631, 361] on div "NEXT" at bounding box center [635, 361] width 23 height 6
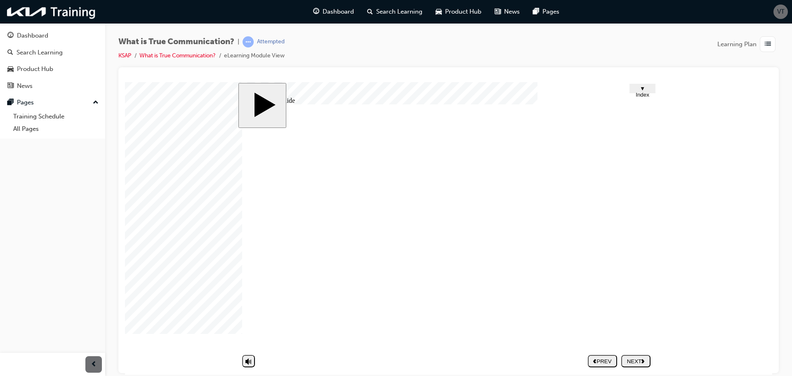
click at [640, 360] on div "NEXT" at bounding box center [635, 361] width 23 height 6
click at [46, 39] on div "Dashboard" at bounding box center [32, 35] width 31 height 9
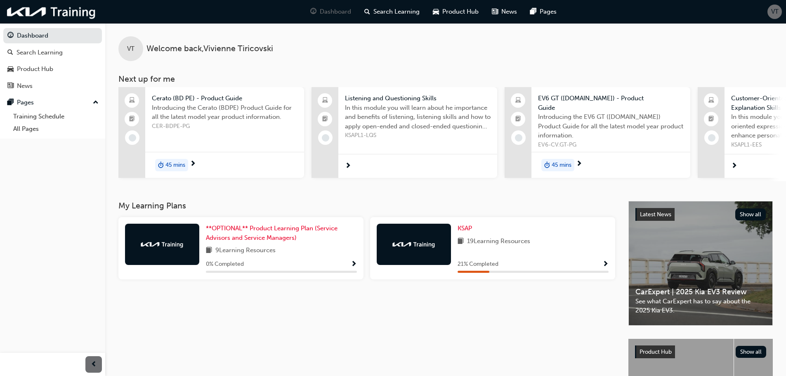
click at [606, 261] on span "Show Progress" at bounding box center [605, 264] width 6 height 7
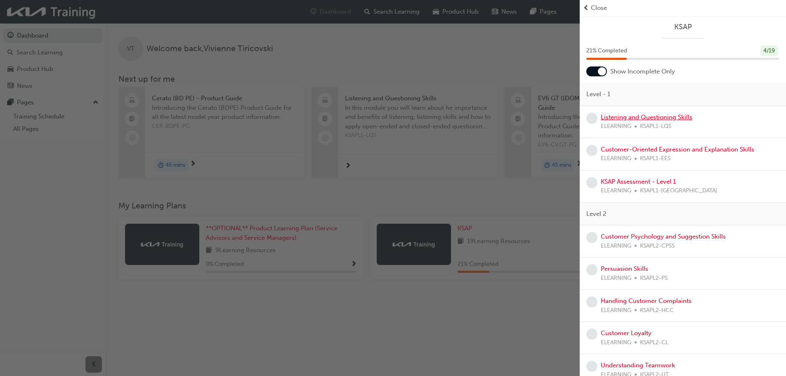
click at [624, 116] on link "Listening and Questioning Skills" at bounding box center [647, 116] width 92 height 7
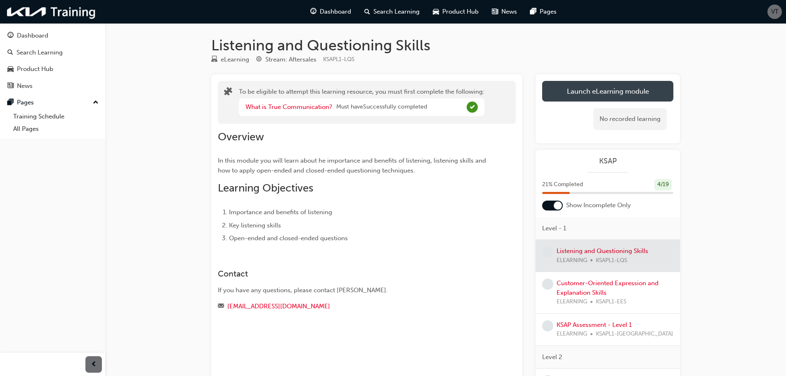
click at [580, 85] on button "Launch eLearning module" at bounding box center [607, 91] width 131 height 21
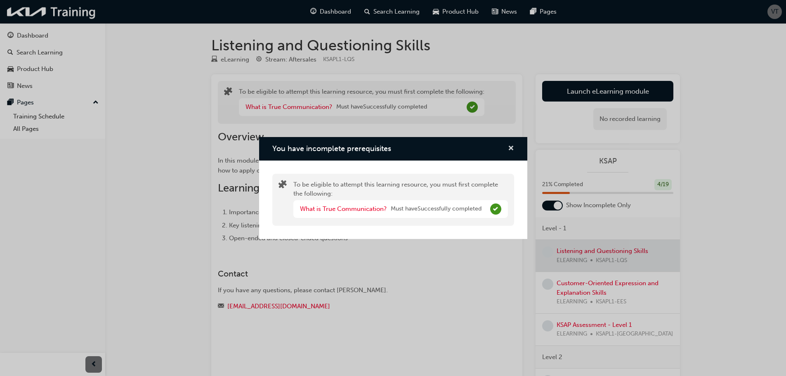
click at [512, 148] on span "cross-icon" at bounding box center [511, 148] width 6 height 7
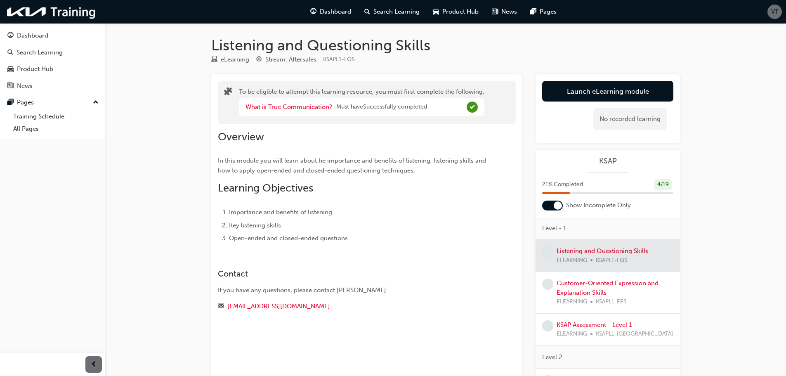
click at [346, 107] on span "Must have Successfully completed" at bounding box center [381, 106] width 91 height 9
click at [619, 97] on button "Launch eLearning module" at bounding box center [607, 91] width 131 height 21
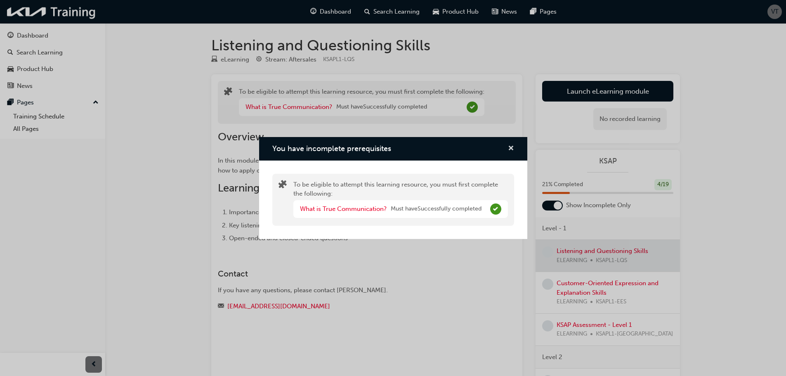
click at [511, 148] on span "cross-icon" at bounding box center [511, 148] width 6 height 7
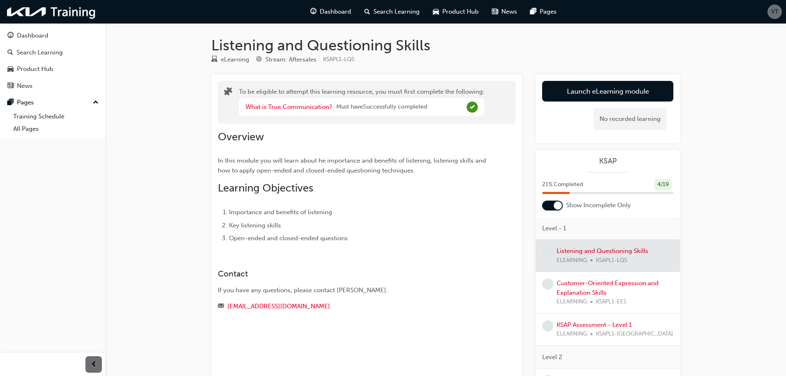
click at [561, 253] on div at bounding box center [607, 256] width 144 height 32
click at [561, 252] on div at bounding box center [607, 256] width 144 height 32
click at [588, 96] on button "Launch eLearning module" at bounding box center [607, 91] width 131 height 21
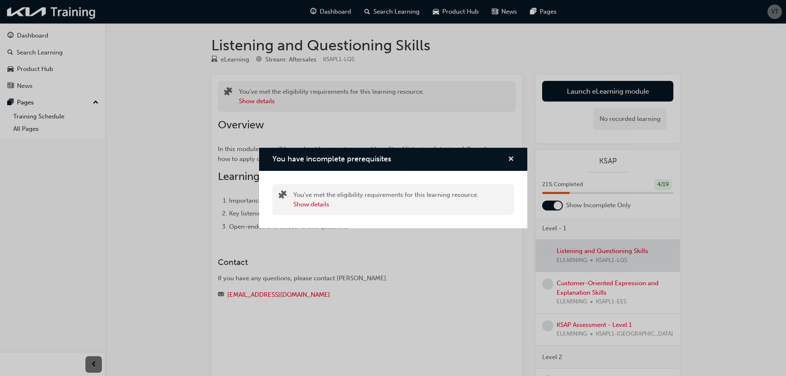
click at [510, 158] on span "cross-icon" at bounding box center [511, 159] width 6 height 7
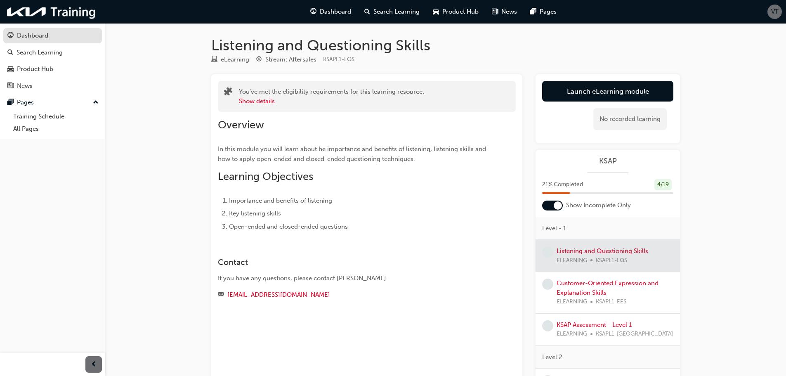
click at [35, 37] on div "Dashboard" at bounding box center [32, 35] width 31 height 9
